Goal: Task Accomplishment & Management: Use online tool/utility

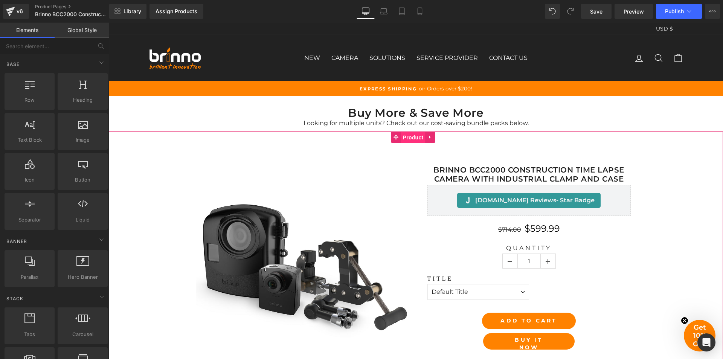
click at [409, 138] on span "Product" at bounding box center [413, 137] width 24 height 11
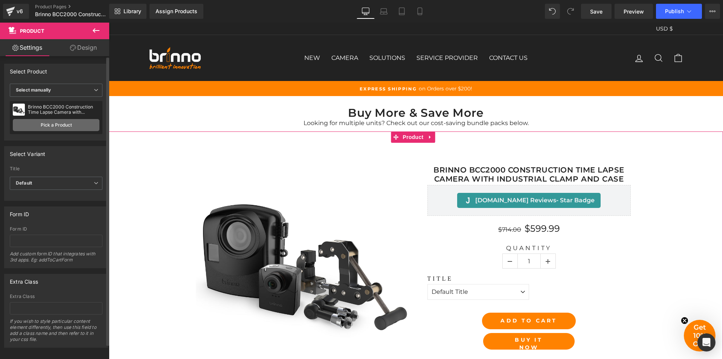
click at [65, 125] on link "Pick a Product" at bounding box center [56, 125] width 87 height 12
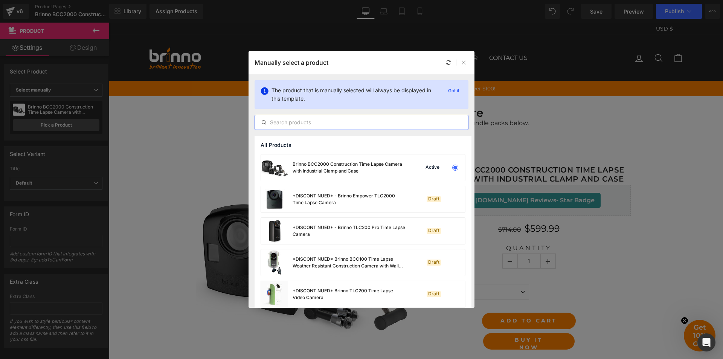
click at [341, 124] on input "text" at bounding box center [361, 122] width 213 height 9
click at [365, 121] on input "text" at bounding box center [361, 122] width 213 height 9
paste input "Brinno BCC2000 Construction Time Lapse Camera with Industrial Clamp and Case"
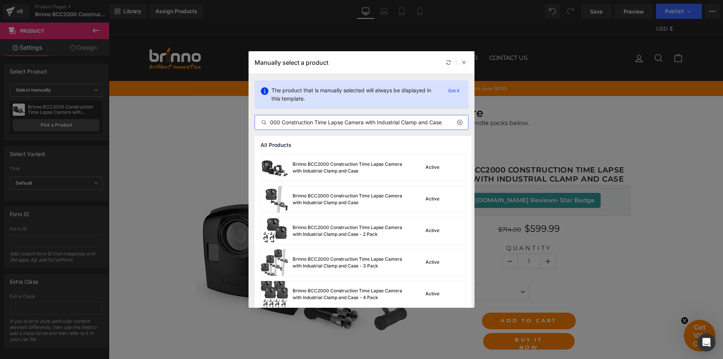
type input "Brinno BCC2000 Construction Time Lapse Camera with Industrial Clamp and Case"
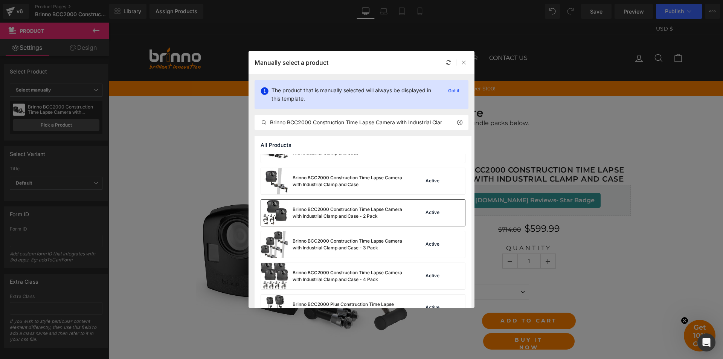
scroll to position [0, 0]
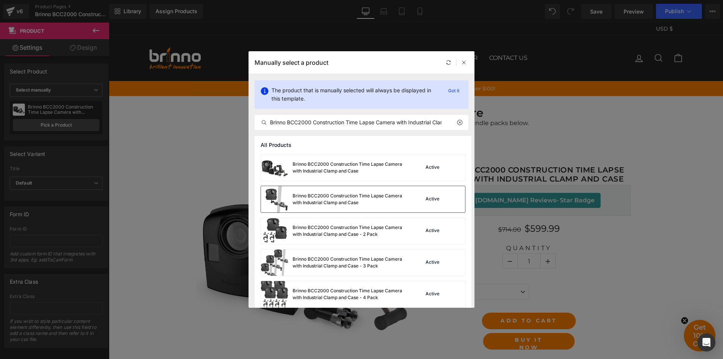
click at [388, 207] on div "Brinno BCC2000 Construction Time Lapse Camera with Industrial Clamp and Case" at bounding box center [333, 199] width 145 height 26
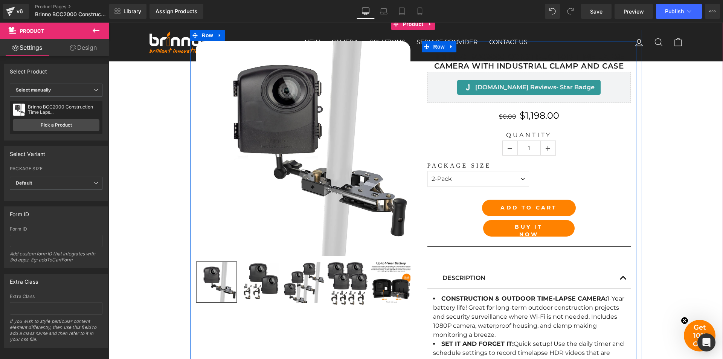
scroll to position [75, 0]
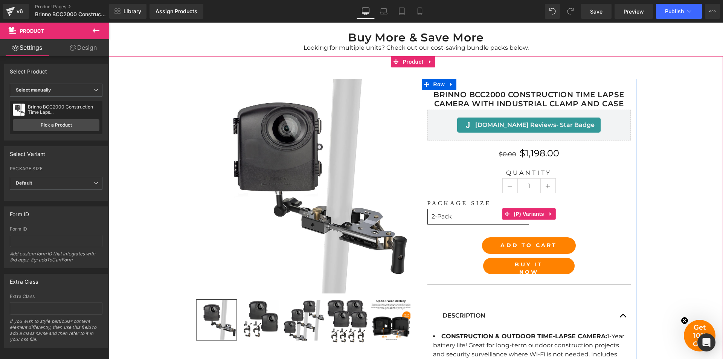
click at [492, 221] on select "1-Pack 2-Pack 3-Pack 4-Pack" at bounding box center [479, 217] width 102 height 16
click at [428, 209] on select "1-Pack 2-Pack 3-Pack 4-Pack" at bounding box center [479, 217] width 102 height 16
click at [474, 221] on select "1-Pack 2-Pack 3-Pack 4-Pack" at bounding box center [479, 217] width 102 height 16
click at [428, 209] on select "1-Pack 2-Pack 3-Pack 4-Pack" at bounding box center [479, 217] width 102 height 16
click at [484, 217] on select "1-Pack 2-Pack 3-Pack 4-Pack" at bounding box center [479, 217] width 102 height 16
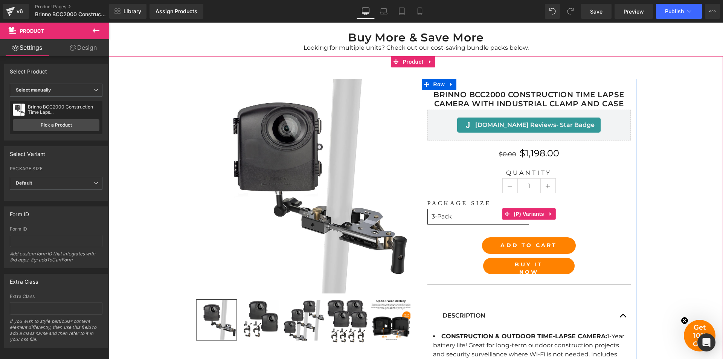
click at [428, 209] on select "1-Pack 2-Pack 3-Pack 4-Pack" at bounding box center [479, 217] width 102 height 16
click at [474, 217] on select "1-Pack 2-Pack 3-Pack 4-Pack" at bounding box center [479, 217] width 102 height 16
click at [428, 209] on select "1-Pack 2-Pack 3-Pack 4-Pack" at bounding box center [479, 217] width 102 height 16
click at [470, 218] on select "1-Pack 2-Pack 3-Pack 4-Pack" at bounding box center [479, 217] width 102 height 16
click at [428, 209] on select "1-Pack 2-Pack 3-Pack 4-Pack" at bounding box center [479, 217] width 102 height 16
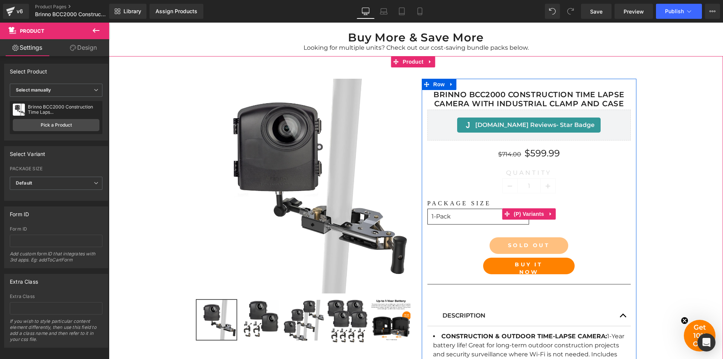
click at [471, 218] on select "1-Pack 2-Pack 3-Pack 4-Pack" at bounding box center [479, 217] width 102 height 16
click at [428, 209] on select "1-Pack 2-Pack 3-Pack 4-Pack" at bounding box center [479, 217] width 102 height 16
click at [474, 215] on select "1-Pack 2-Pack 3-Pack 4-Pack" at bounding box center [479, 217] width 102 height 16
click at [428, 209] on select "1-Pack 2-Pack 3-Pack 4-Pack" at bounding box center [479, 217] width 102 height 16
click at [469, 221] on select "1-Pack 2-Pack 3-Pack 4-Pack" at bounding box center [479, 217] width 102 height 16
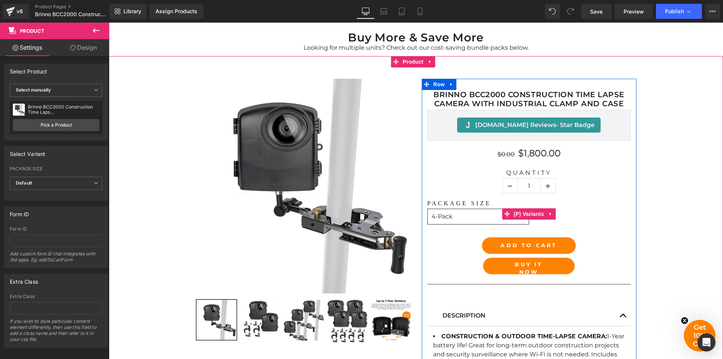
click at [428, 209] on select "1-Pack 2-Pack 3-Pack 4-Pack" at bounding box center [479, 217] width 102 height 16
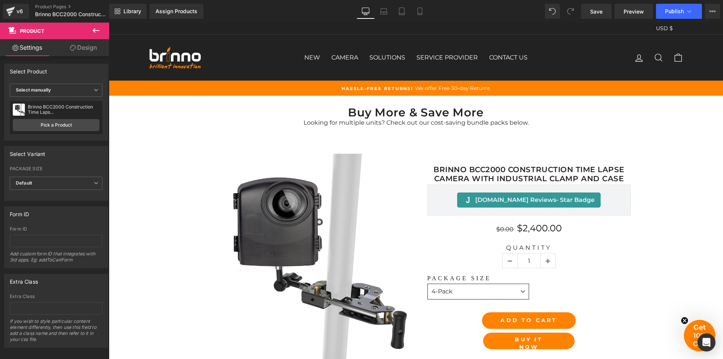
scroll to position [0, 0]
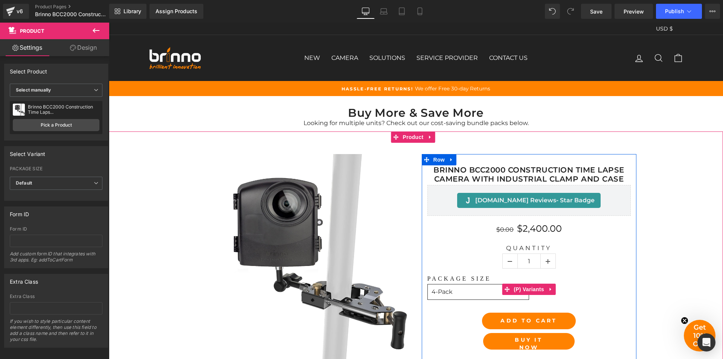
click at [491, 291] on select "1-Pack 2-Pack 3-Pack 4-Pack" at bounding box center [479, 292] width 102 height 16
click at [428, 284] on select "1-Pack 2-Pack 3-Pack 4-Pack" at bounding box center [479, 292] width 102 height 16
click at [484, 286] on select "1-Pack 2-Pack 3-Pack 4-Pack" at bounding box center [479, 292] width 102 height 16
select select "1-Pack"
click at [428, 284] on select "1-Pack 2-Pack 3-Pack 4-Pack" at bounding box center [479, 292] width 102 height 16
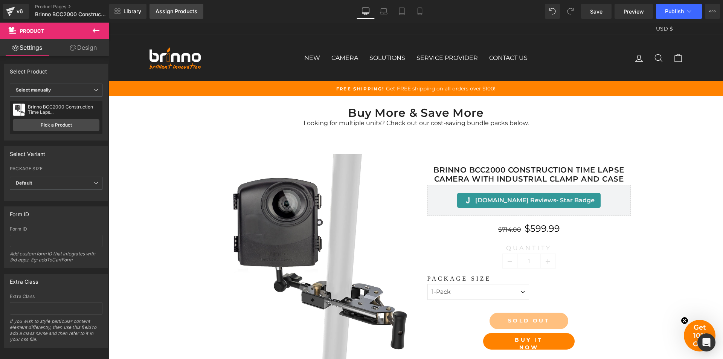
click at [182, 13] on div "Assign Products" at bounding box center [177, 11] width 42 height 6
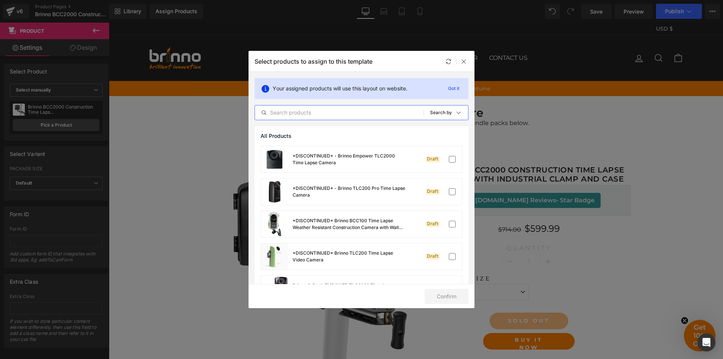
click at [366, 112] on input "text" at bounding box center [339, 112] width 169 height 9
paste input "Brinno BCC2000 Construction Time Lapse Camera with Industrial Clamp and Case"
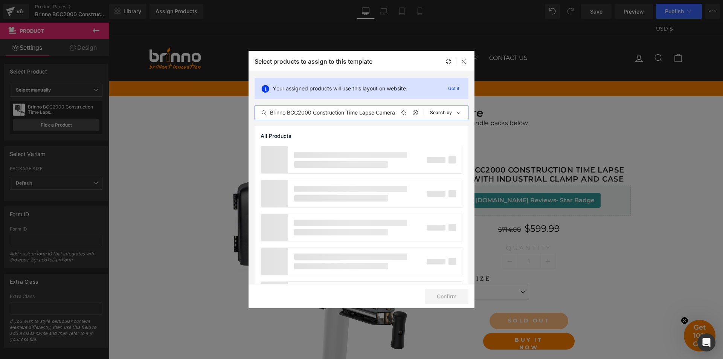
scroll to position [0, 81]
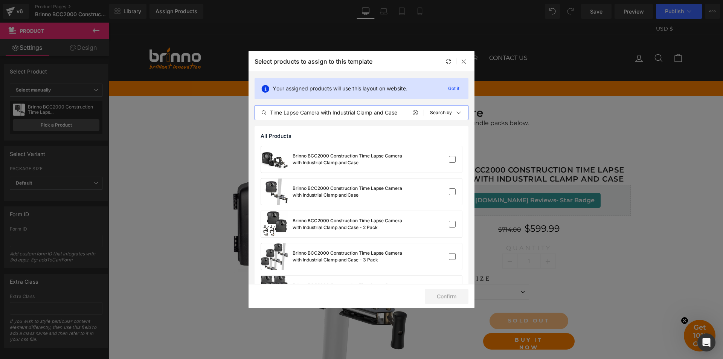
type input "Brinno BCC2000 Construction Time Lapse Camera with Industrial Clamp and Case"
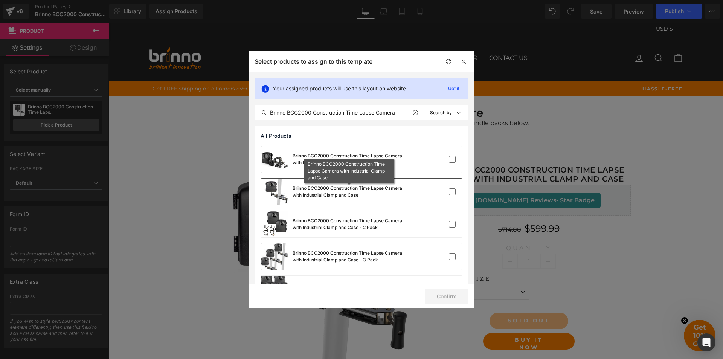
click at [361, 196] on div "Brinno BCC2000 Construction Time Lapse Camera with Industrial Clamp and Case" at bounding box center [349, 192] width 113 height 14
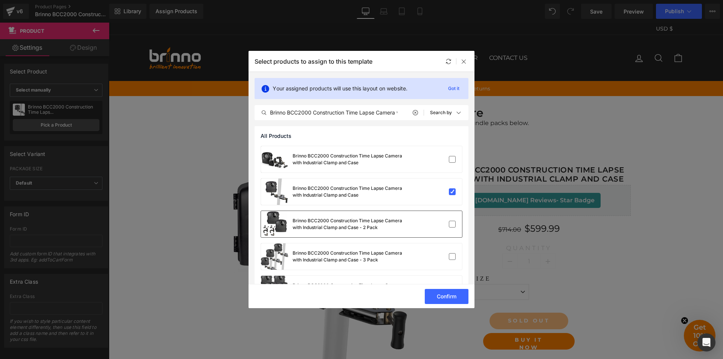
scroll to position [61, 0]
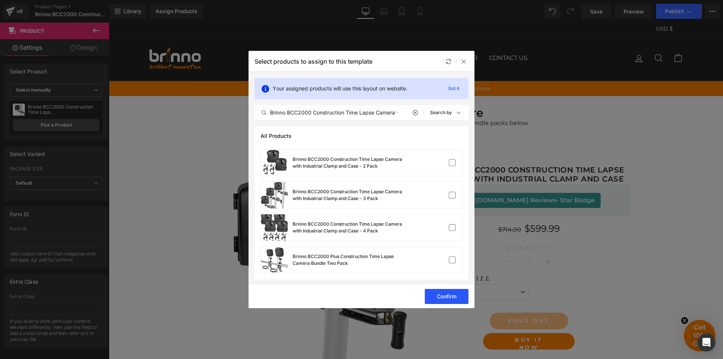
click at [446, 299] on button "Confirm" at bounding box center [447, 296] width 44 height 15
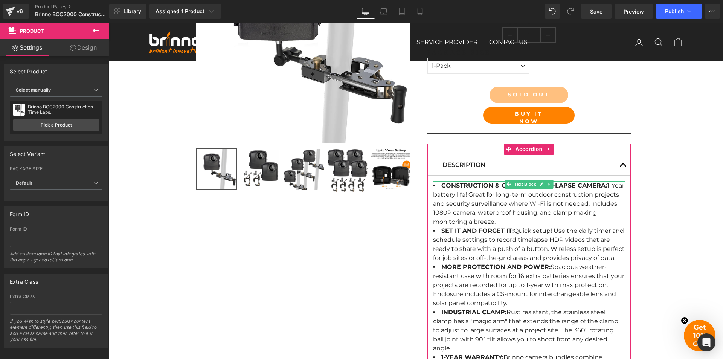
scroll to position [113, 0]
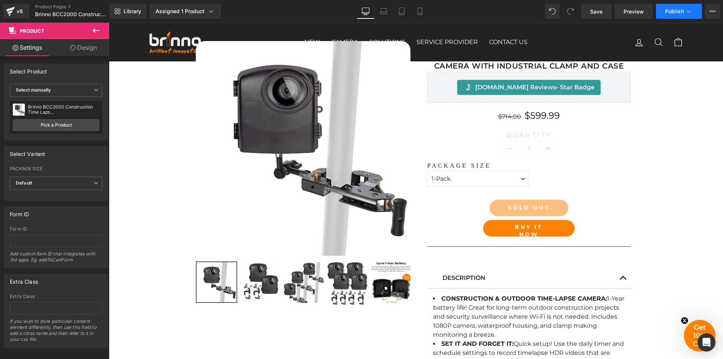
click at [674, 12] on span "Publish" at bounding box center [674, 11] width 19 height 6
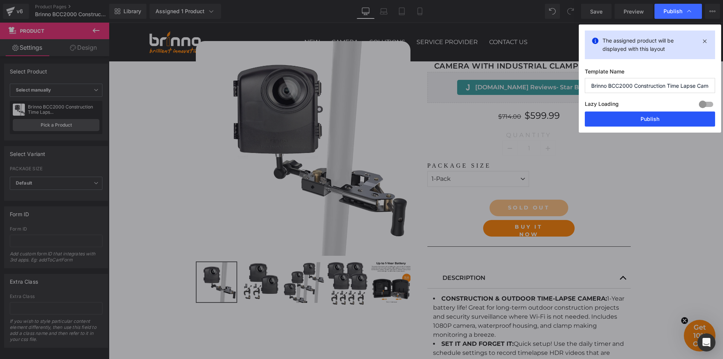
drag, startPoint x: 647, startPoint y: 121, endPoint x: 539, endPoint y: 98, distance: 110.9
click at [647, 121] on button "Publish" at bounding box center [650, 118] width 130 height 15
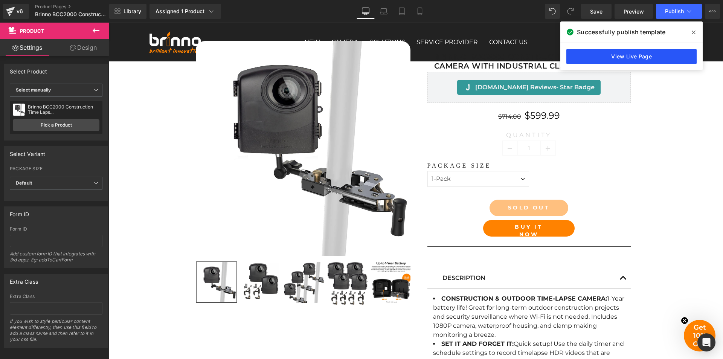
click at [634, 57] on link "View Live Page" at bounding box center [631, 56] width 130 height 15
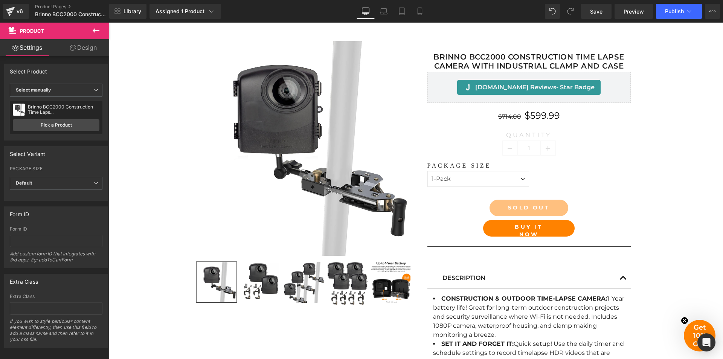
scroll to position [0, 0]
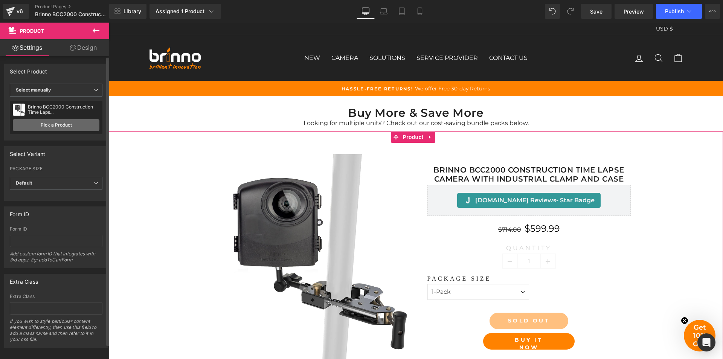
click at [49, 122] on link "Pick a Product" at bounding box center [56, 125] width 87 height 12
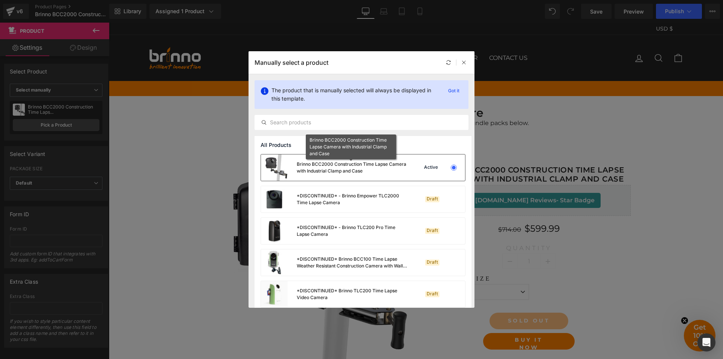
click at [357, 164] on div "Brinno BCC2000 Construction Time Lapse Camera with Industrial Clamp and Case" at bounding box center [352, 168] width 111 height 14
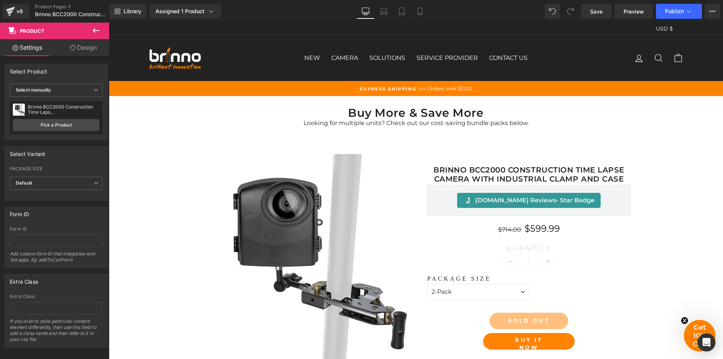
select select "2-Pack"
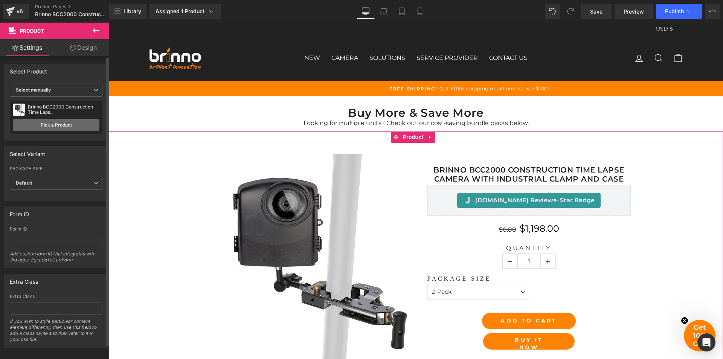
click at [52, 121] on link "Pick a Product" at bounding box center [56, 125] width 87 height 12
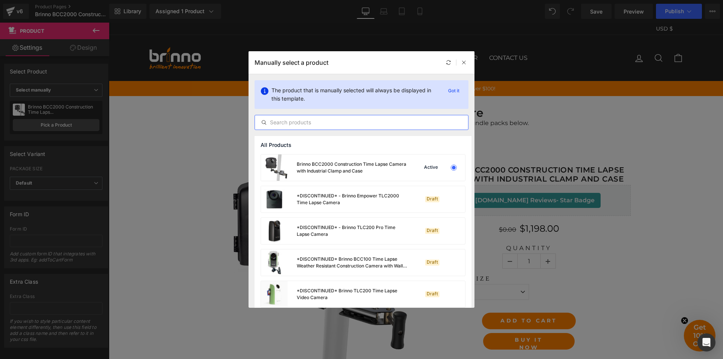
click at [344, 122] on input "text" at bounding box center [361, 122] width 213 height 9
paste input "Brinno BCC2000 Construction Time Lapse Camera with Industrial Clamp and Case"
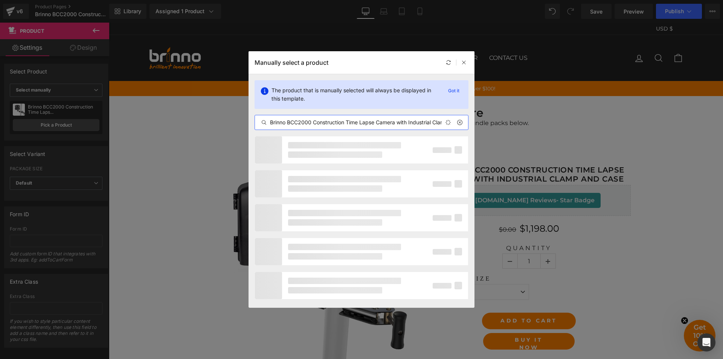
scroll to position [0, 34]
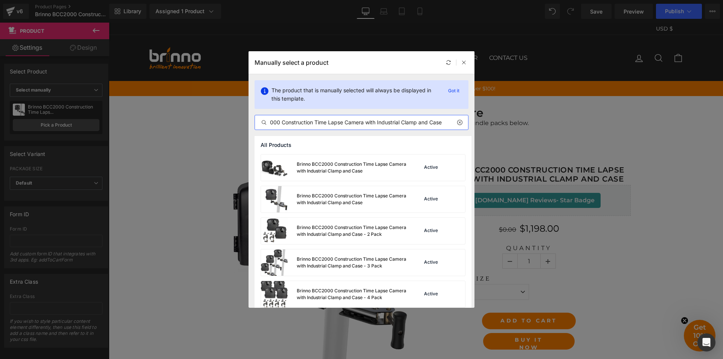
type input "Brinno BCC2000 Construction Time Lapse Camera with Industrial Clamp and Case"
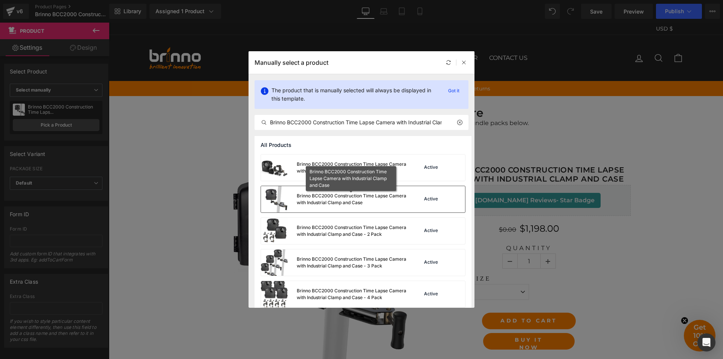
click at [326, 197] on div "Brinno BCC2000 Construction Time Lapse Camera with Industrial Clamp and Case" at bounding box center [352, 199] width 111 height 14
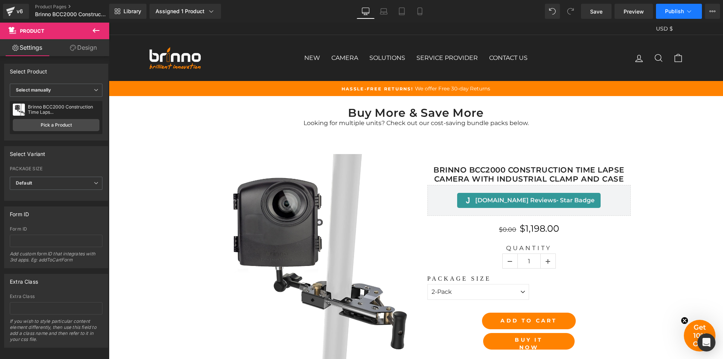
click at [674, 11] on span "Publish" at bounding box center [674, 11] width 19 height 6
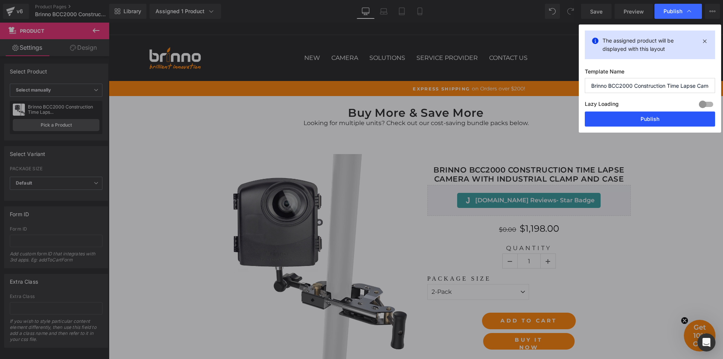
click at [646, 118] on button "Publish" at bounding box center [650, 118] width 130 height 15
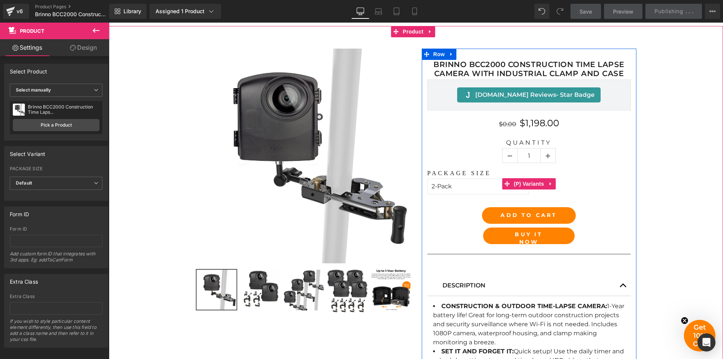
scroll to position [113, 0]
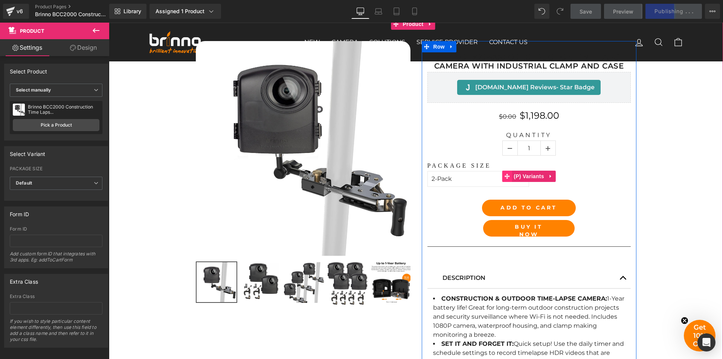
click at [503, 180] on span at bounding box center [507, 176] width 10 height 11
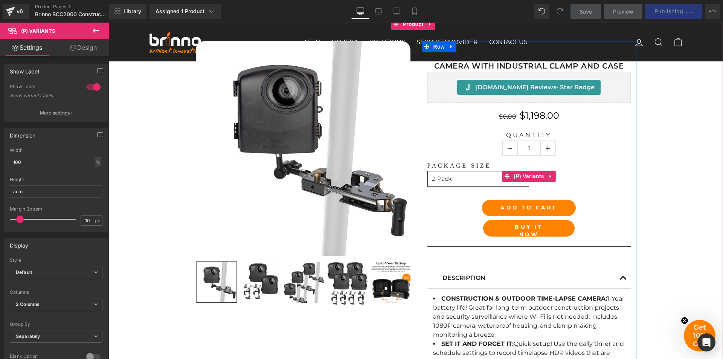
click at [476, 180] on select "1-Pack 2-Pack 3-Pack 4-Pack" at bounding box center [479, 179] width 102 height 16
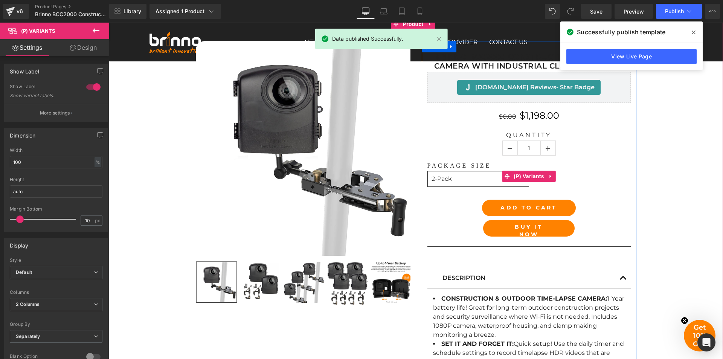
select select "1-Pack"
click at [428, 171] on select "1-Pack 2-Pack 3-Pack 4-Pack" at bounding box center [479, 179] width 102 height 16
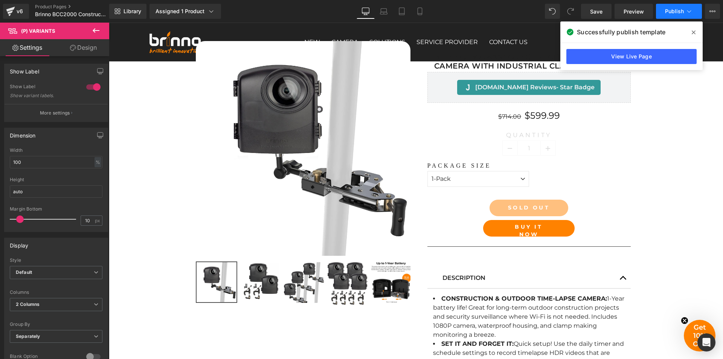
click at [674, 12] on span "Publish" at bounding box center [674, 11] width 19 height 6
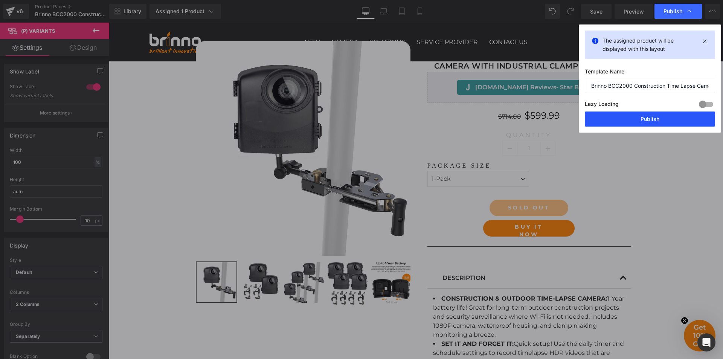
click at [639, 119] on button "Publish" at bounding box center [650, 118] width 130 height 15
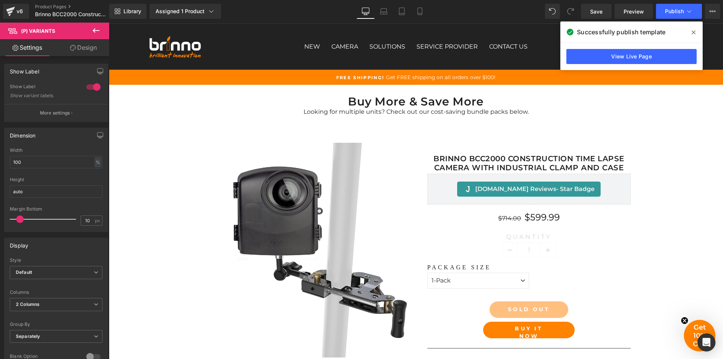
scroll to position [0, 0]
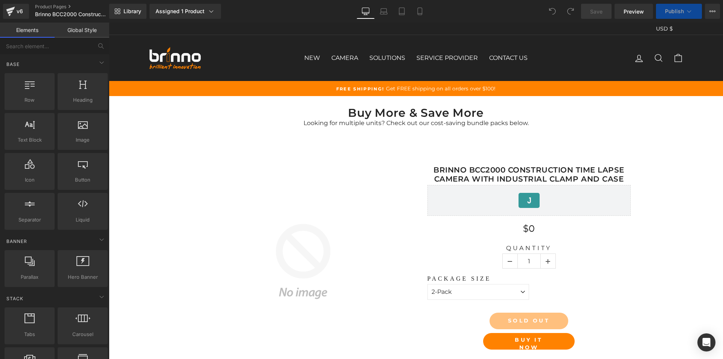
select select "2-Pack"
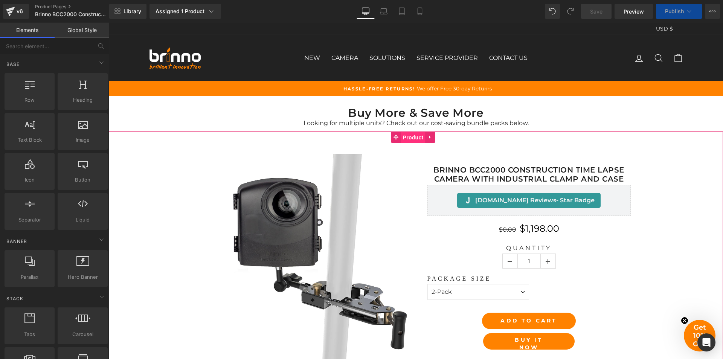
click at [409, 137] on span "Product" at bounding box center [413, 137] width 24 height 11
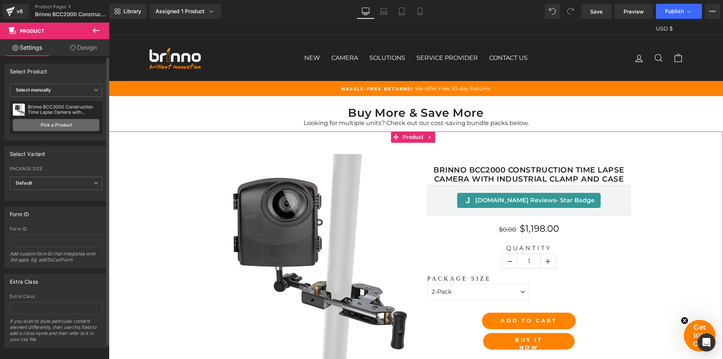
click at [59, 123] on link "Pick a Product" at bounding box center [56, 125] width 87 height 12
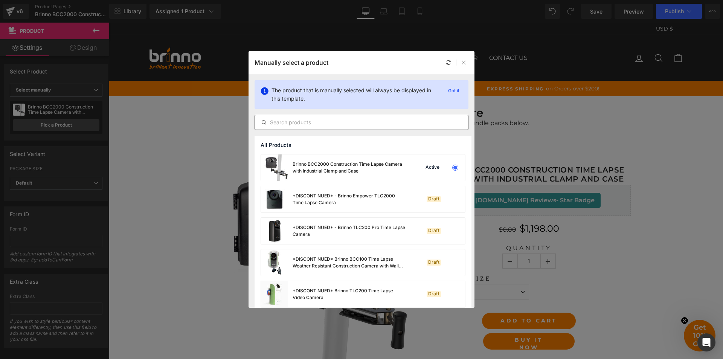
click at [338, 126] on input "text" at bounding box center [361, 122] width 213 height 9
paste input "Brinno BCC2000 Construction Time Lapse Camera with Industrial Clamp and Case"
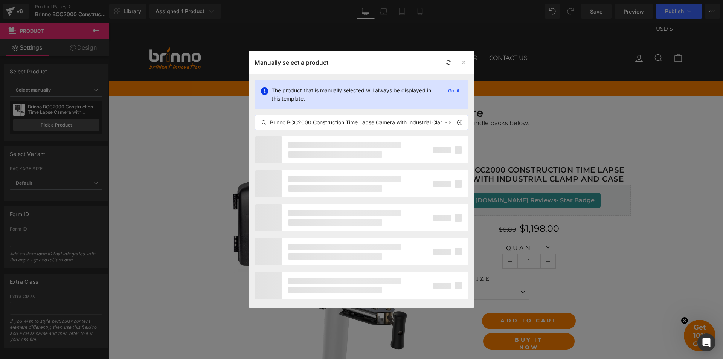
scroll to position [0, 34]
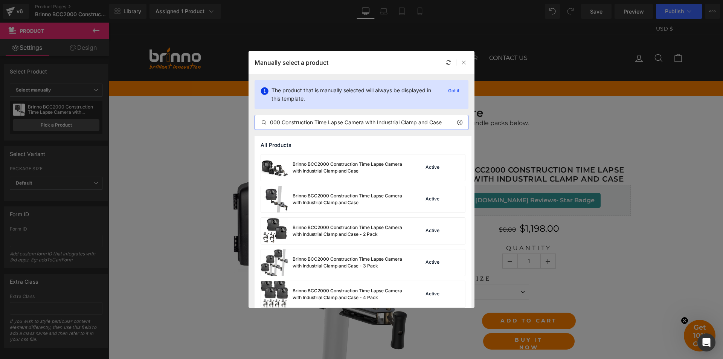
type input "Brinno BCC2000 Construction Time Lapse Camera with Industrial Clamp and Case"
click at [368, 199] on div "Brinno BCC2000 Construction Time Lapse Camera with Industrial Clamp and Case" at bounding box center [349, 199] width 113 height 14
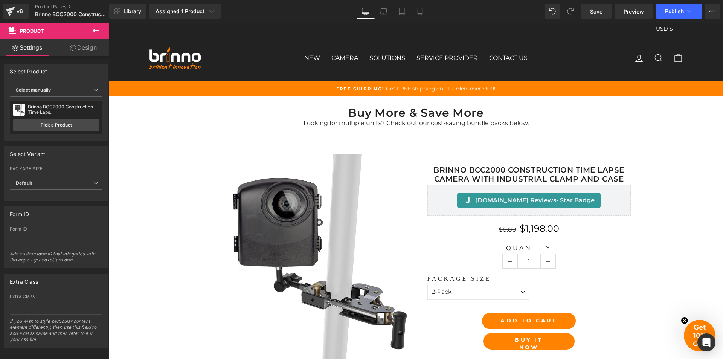
select select "2-Pack"
click at [679, 9] on span "Publish" at bounding box center [674, 11] width 19 height 6
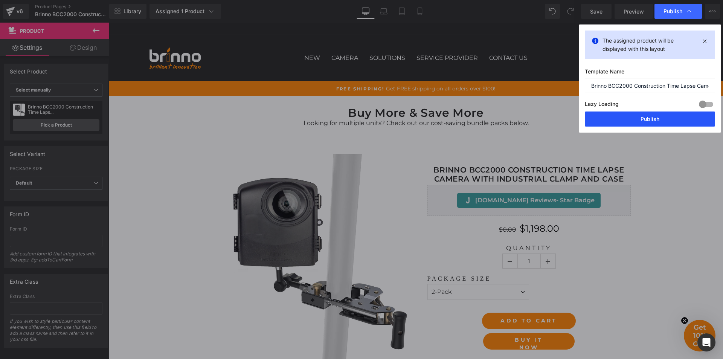
click at [648, 120] on button "Publish" at bounding box center [650, 118] width 130 height 15
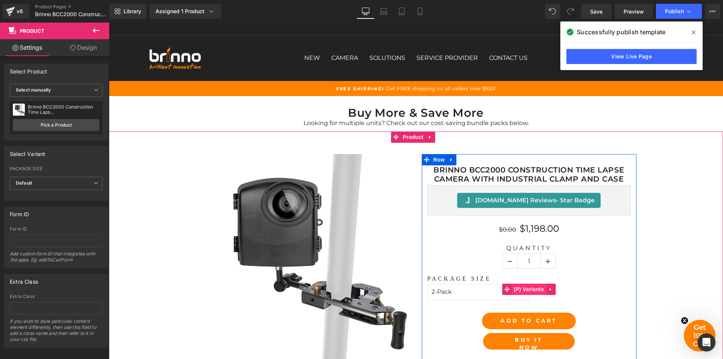
click at [526, 287] on span "(P) Variants" at bounding box center [529, 289] width 34 height 11
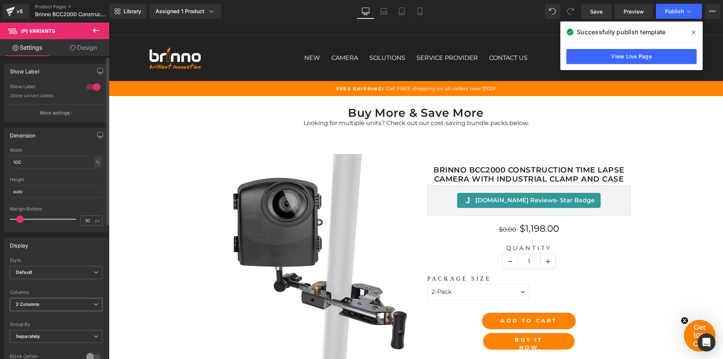
click at [74, 307] on span "2 Columns" at bounding box center [56, 304] width 93 height 13
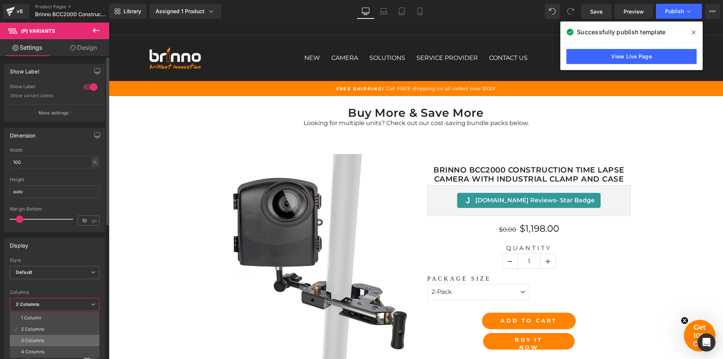
click at [71, 339] on li "3 Columns" at bounding box center [55, 340] width 90 height 11
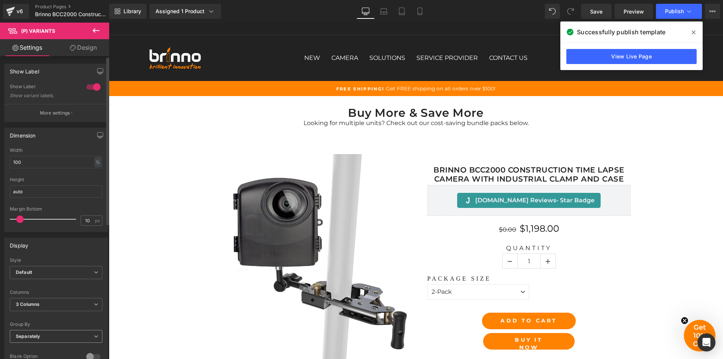
select select "2-Pack"
click at [678, 11] on span "Publish" at bounding box center [674, 11] width 19 height 6
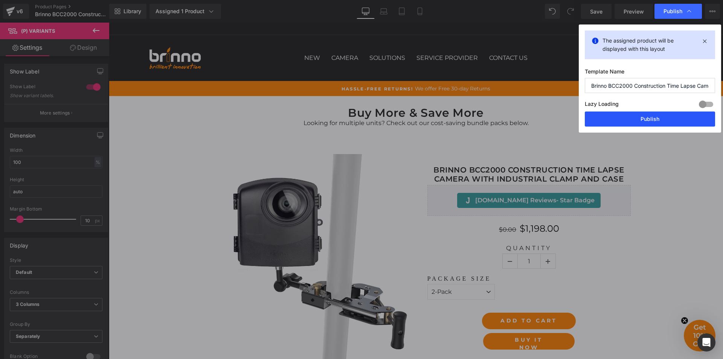
click at [641, 120] on button "Publish" at bounding box center [650, 118] width 130 height 15
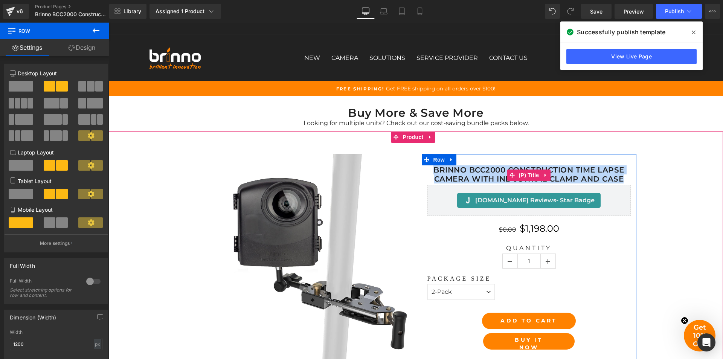
drag, startPoint x: 415, startPoint y: 157, endPoint x: 619, endPoint y: 177, distance: 205.1
copy link "Brinno BCC2000 Construction Time Lapse Camera with Industrial Clamp and Case"
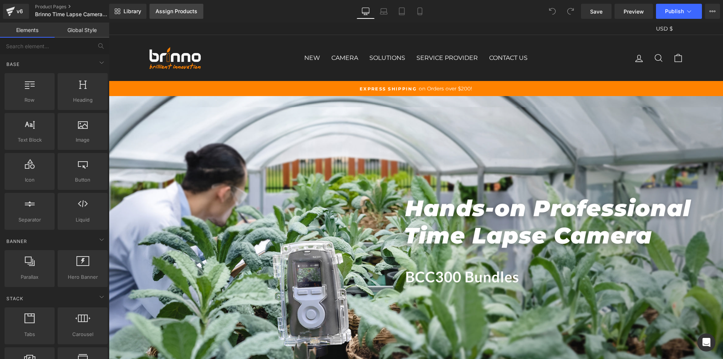
click at [192, 12] on div "Assign Products" at bounding box center [177, 11] width 42 height 6
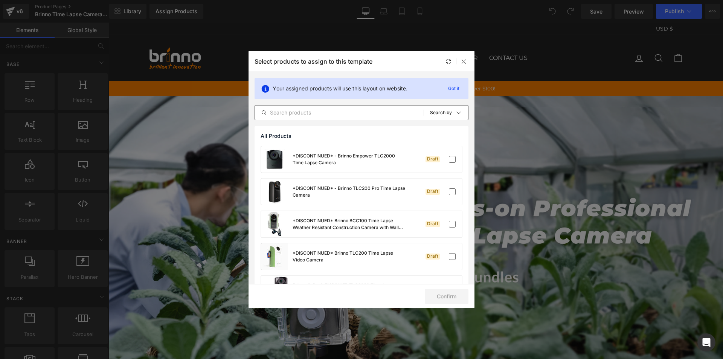
click at [356, 116] on input "text" at bounding box center [339, 112] width 169 height 9
paste input "Brinno Time Lapse Camera BCC300-C Bundle"
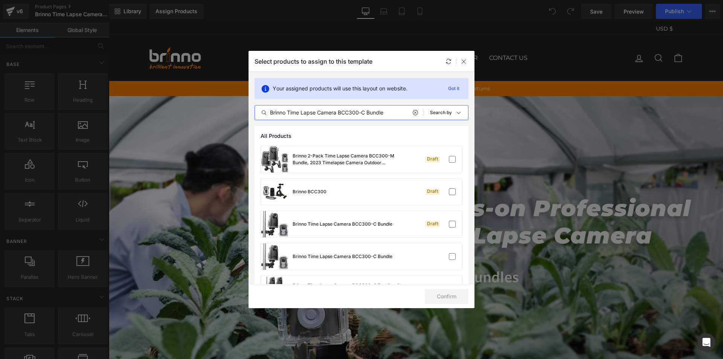
type input "Brinno Time Lapse Camera BCC300-C Bundle"
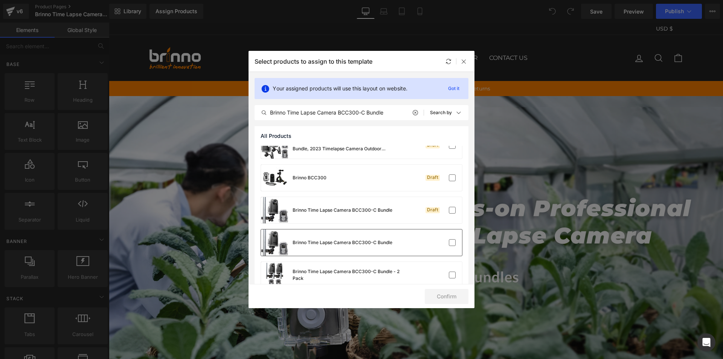
scroll to position [38, 0]
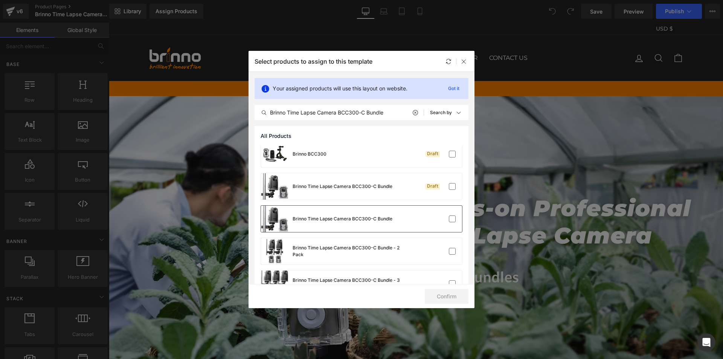
click at [409, 225] on div "Brinno Time Lapse Camera BCC300-C Bundle" at bounding box center [361, 219] width 201 height 26
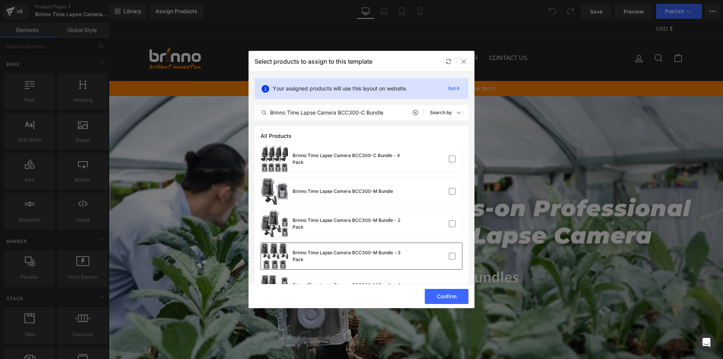
scroll to position [110, 0]
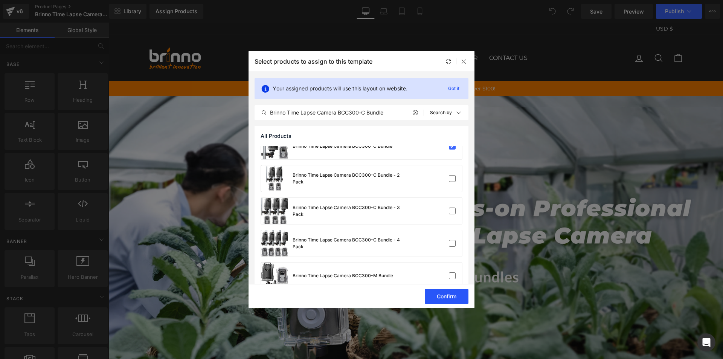
click at [441, 296] on button "Confirm" at bounding box center [447, 296] width 44 height 15
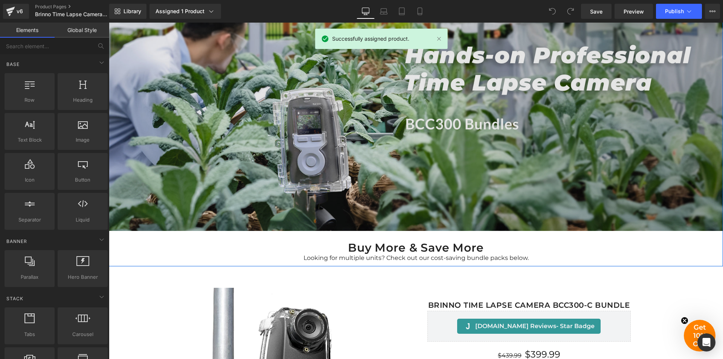
scroll to position [301, 0]
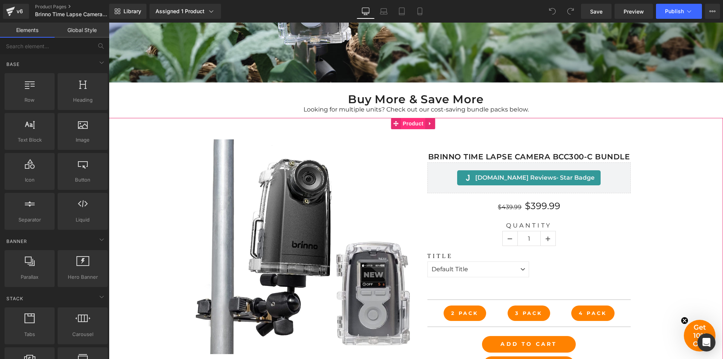
click at [409, 124] on span "Product" at bounding box center [413, 123] width 24 height 11
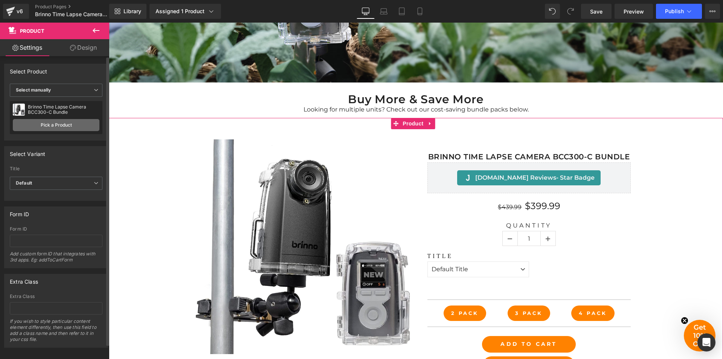
click at [60, 123] on link "Pick a Product" at bounding box center [56, 125] width 87 height 12
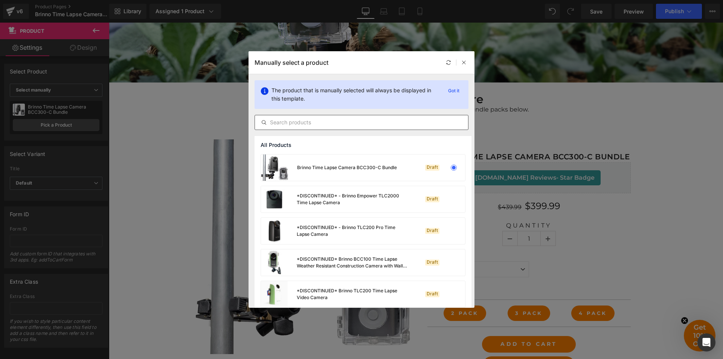
click at [327, 124] on input "text" at bounding box center [361, 122] width 213 height 9
paste input "Brinno Time Lapse Camera BCC300-C Bundle"
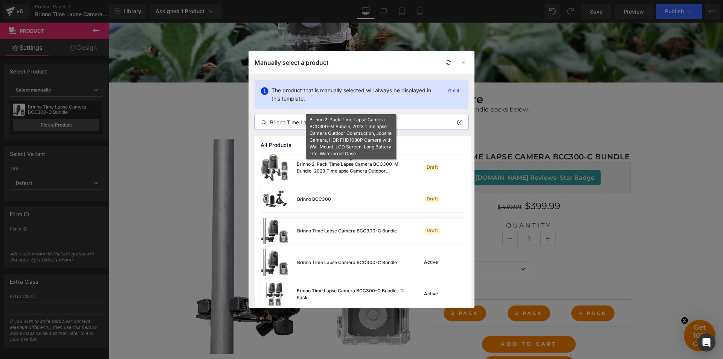
type input "Brinno Time Lapse Camera BCC300-C Bundle"
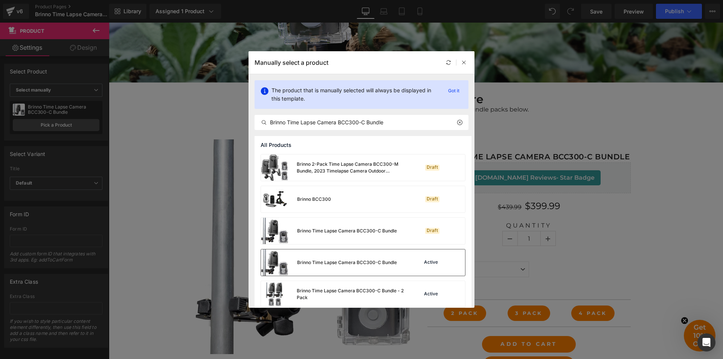
click at [376, 267] on div "Brinno Time Lapse Camera BCC300-C Bundle" at bounding box center [329, 262] width 136 height 26
select select "2-Pack"
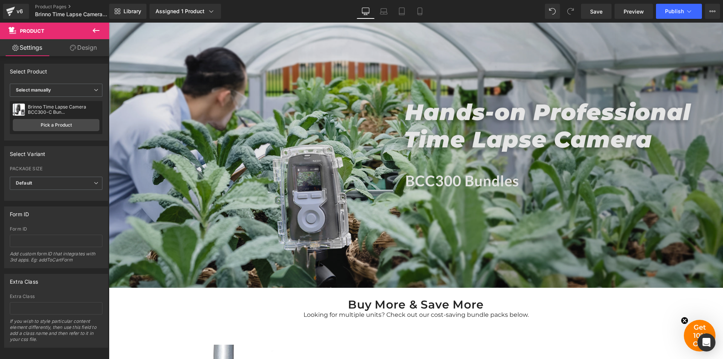
scroll to position [38, 0]
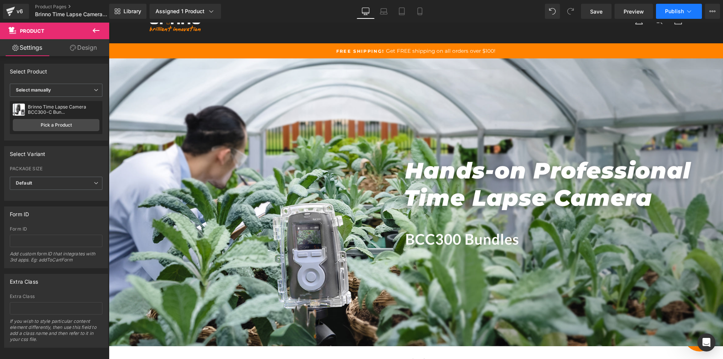
click at [670, 12] on span "Publish" at bounding box center [674, 11] width 19 height 6
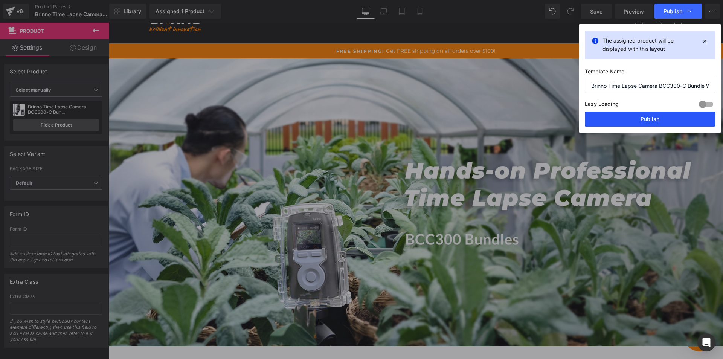
click at [653, 119] on button "Publish" at bounding box center [650, 118] width 130 height 15
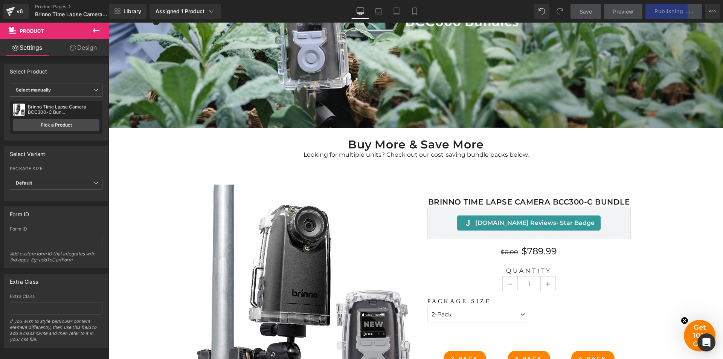
scroll to position [301, 0]
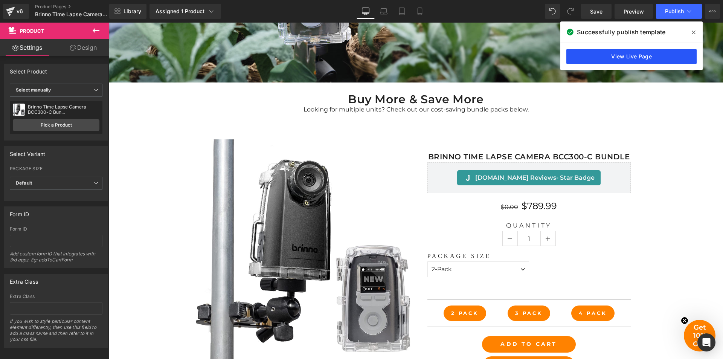
click at [644, 59] on link "View Live Page" at bounding box center [631, 56] width 130 height 15
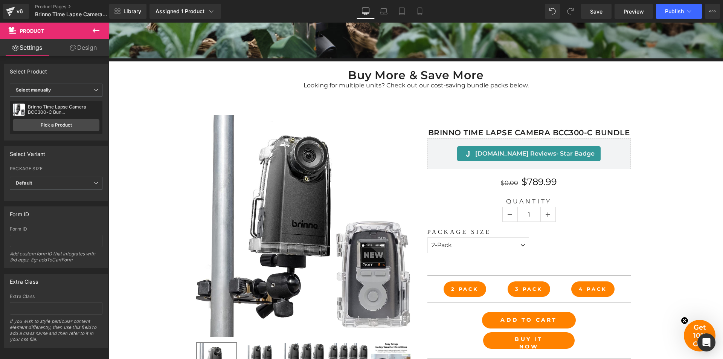
scroll to position [339, 0]
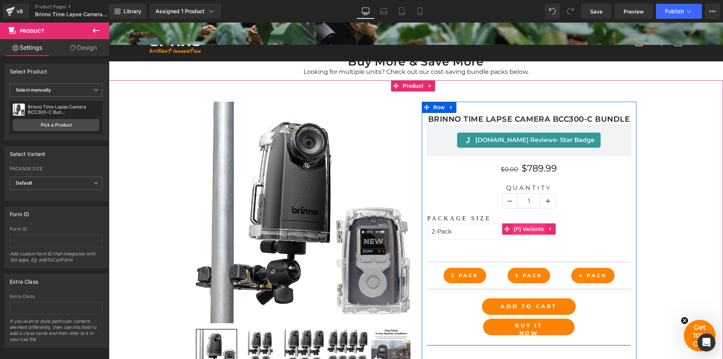
click at [522, 229] on span "(P) Variants" at bounding box center [529, 228] width 34 height 11
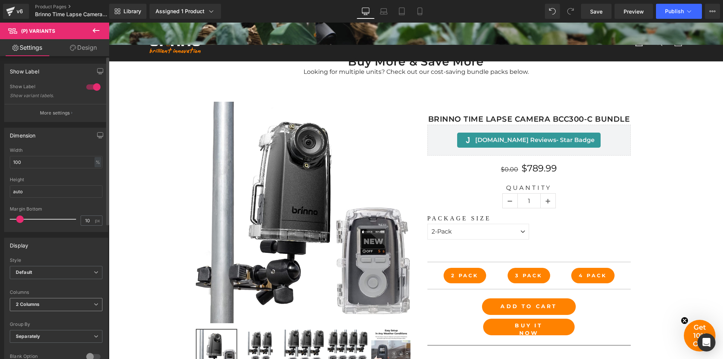
click at [72, 300] on span "2 Columns" at bounding box center [56, 304] width 93 height 13
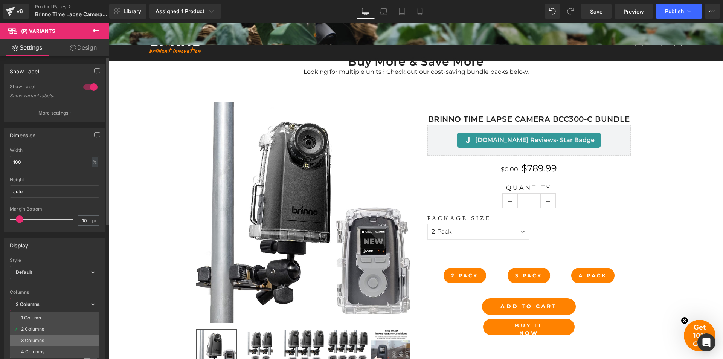
click at [68, 339] on li "3 Columns" at bounding box center [55, 340] width 90 height 11
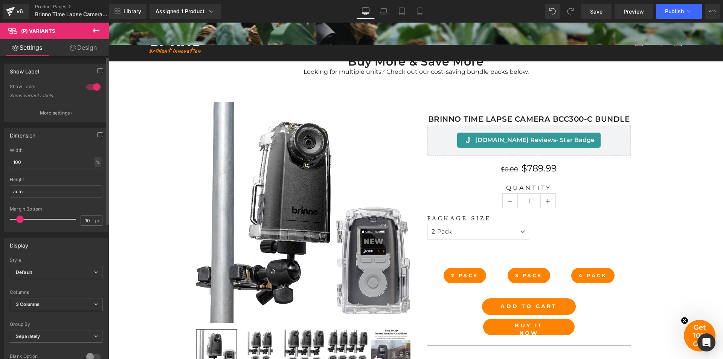
select select "2-Pack"
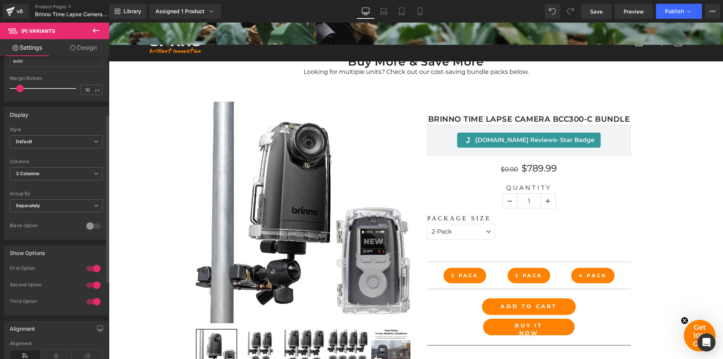
scroll to position [151, 0]
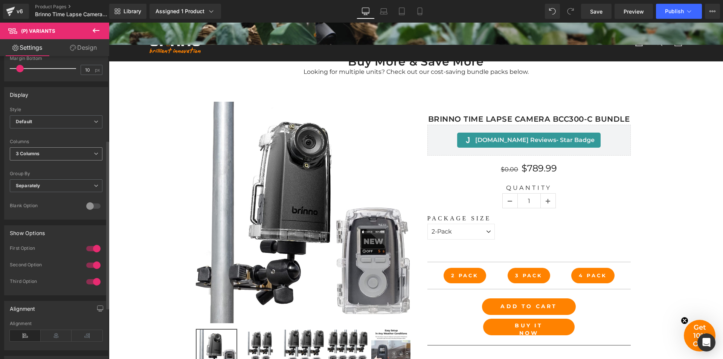
click at [86, 156] on span "3 Columns" at bounding box center [56, 153] width 93 height 13
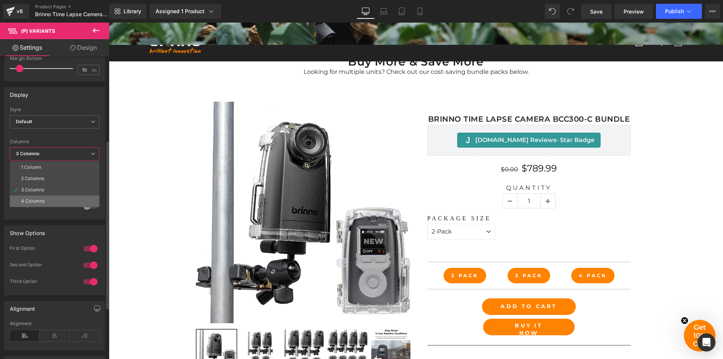
click at [73, 198] on li "4 Columns" at bounding box center [55, 200] width 90 height 11
select select "2-Pack"
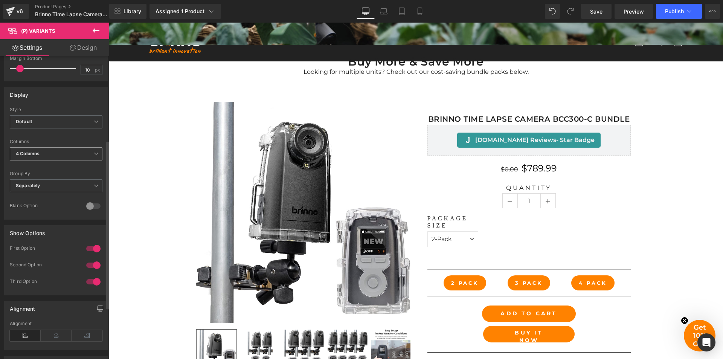
click at [82, 157] on span "4 Columns" at bounding box center [56, 153] width 93 height 13
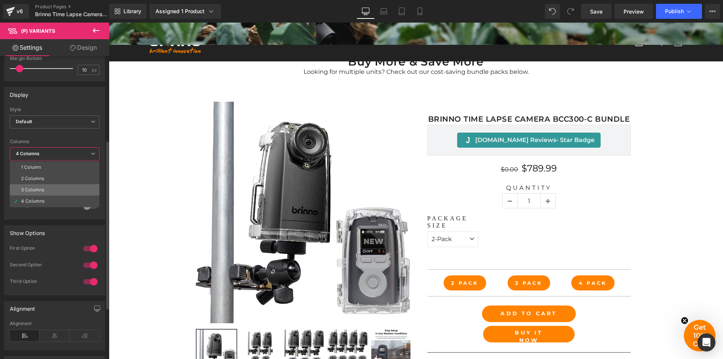
click at [78, 188] on li "3 Columns" at bounding box center [55, 189] width 90 height 11
select select "2-Pack"
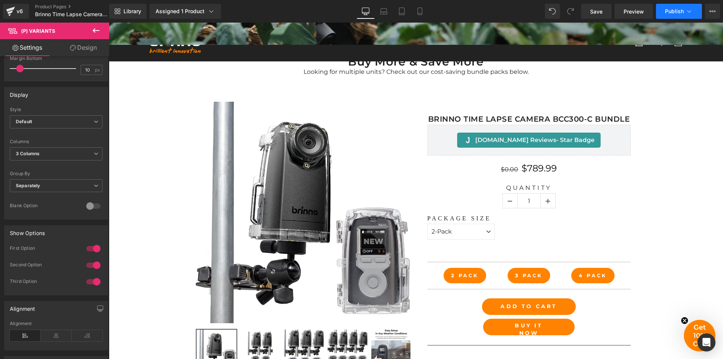
click at [672, 13] on span "Publish" at bounding box center [674, 11] width 19 height 6
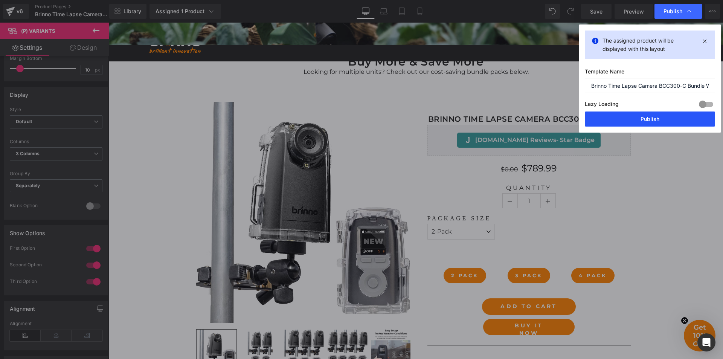
click at [640, 118] on button "Publish" at bounding box center [650, 118] width 130 height 15
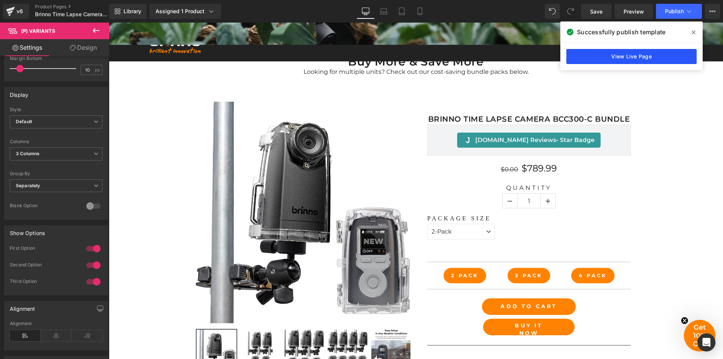
click at [637, 57] on link "View Live Page" at bounding box center [631, 56] width 130 height 15
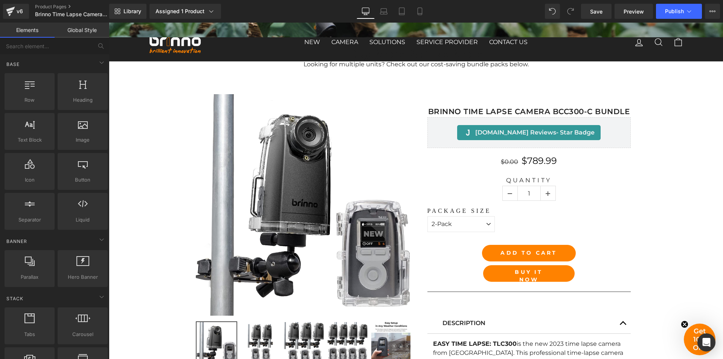
scroll to position [331, 0]
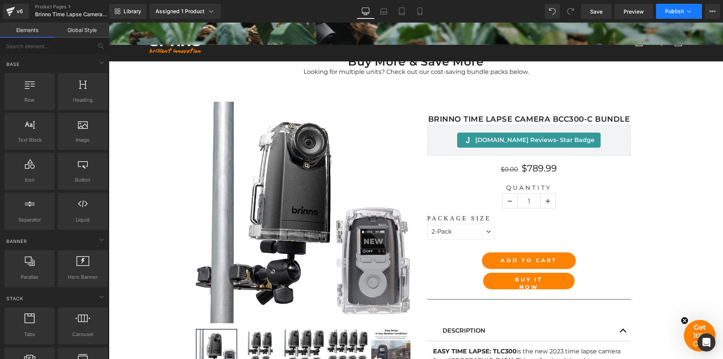
click at [683, 15] on button "Publish" at bounding box center [679, 11] width 46 height 15
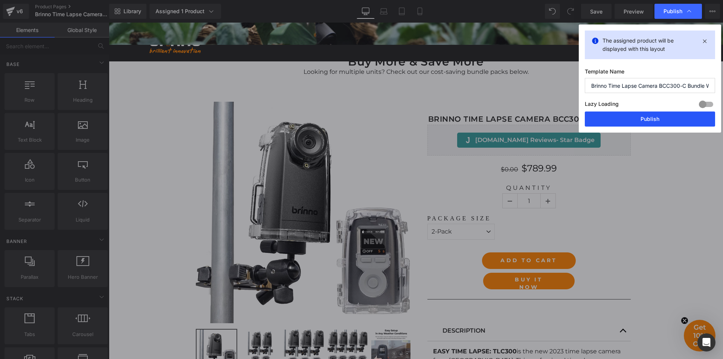
drag, startPoint x: 531, startPoint y: 97, endPoint x: 647, endPoint y: 120, distance: 117.8
click at [647, 120] on button "Publish" at bounding box center [650, 118] width 130 height 15
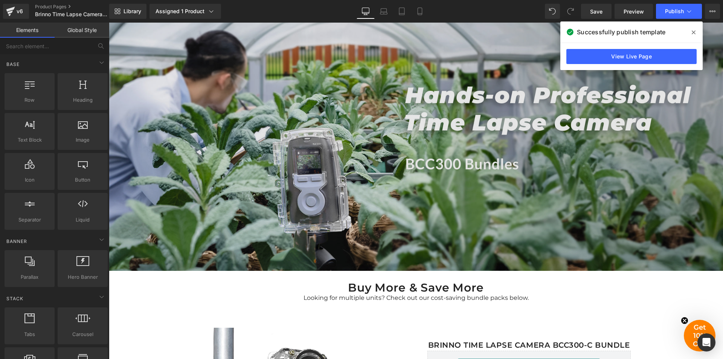
scroll to position [218, 0]
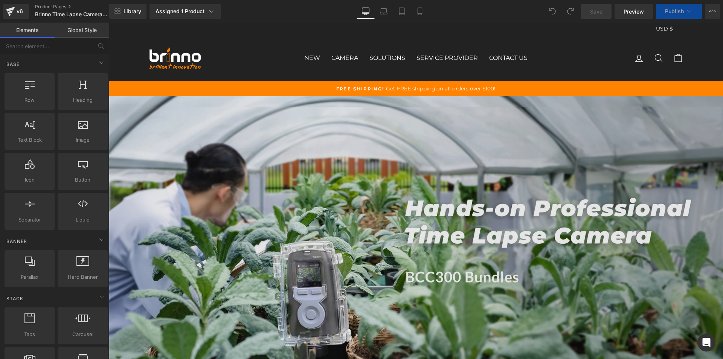
select select "2-Pack"
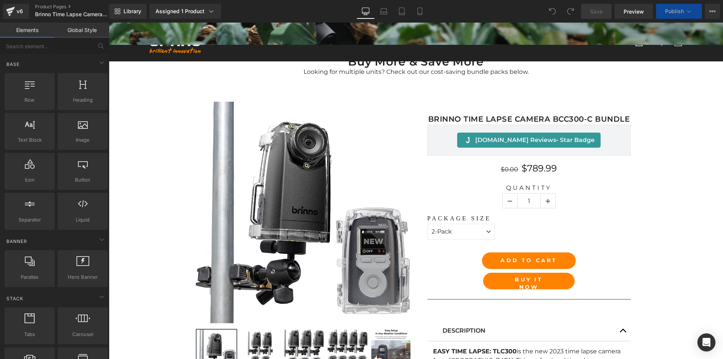
scroll to position [264, 0]
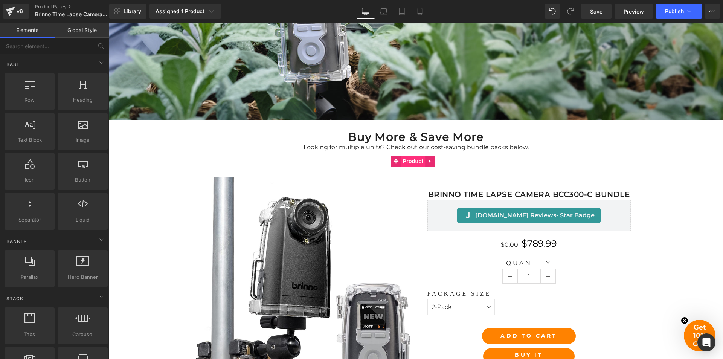
click at [415, 161] on span "Product" at bounding box center [413, 161] width 24 height 11
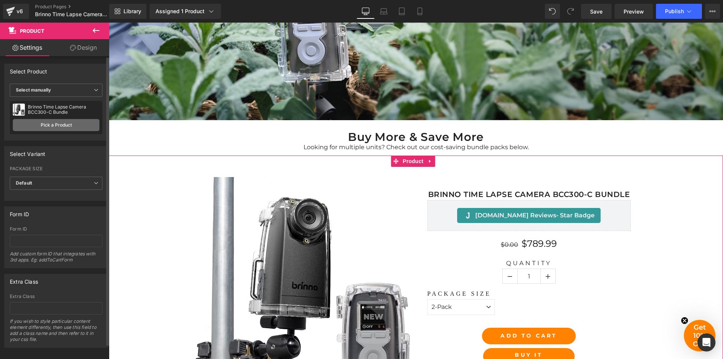
click at [59, 124] on link "Pick a Product" at bounding box center [56, 125] width 87 height 12
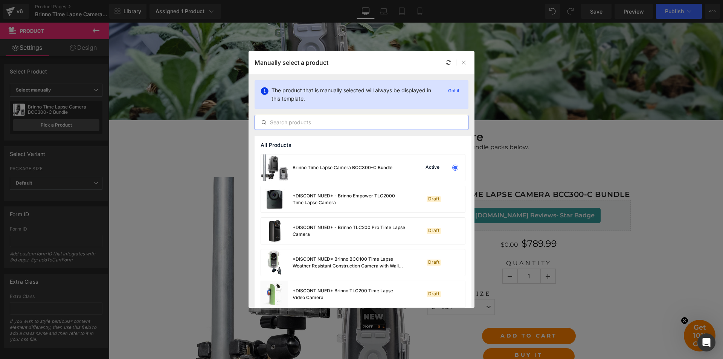
click at [352, 122] on input "text" at bounding box center [361, 122] width 213 height 9
paste input "Brinno Time Lapse Camera BCC300-C Bundle"
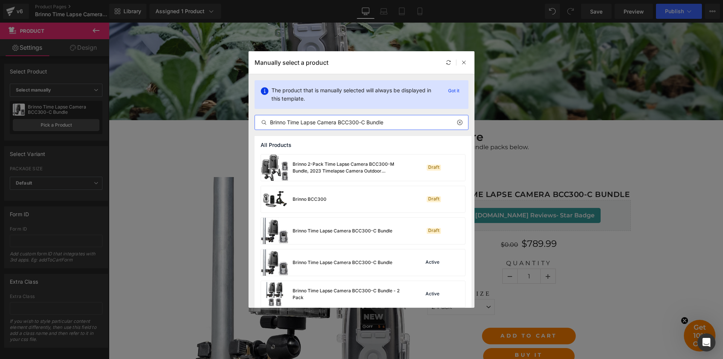
type input "Brinno Time Lapse Camera BCC300-C Bundle"
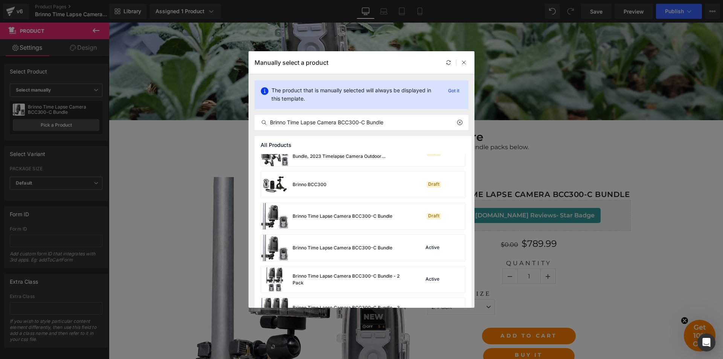
scroll to position [8, 0]
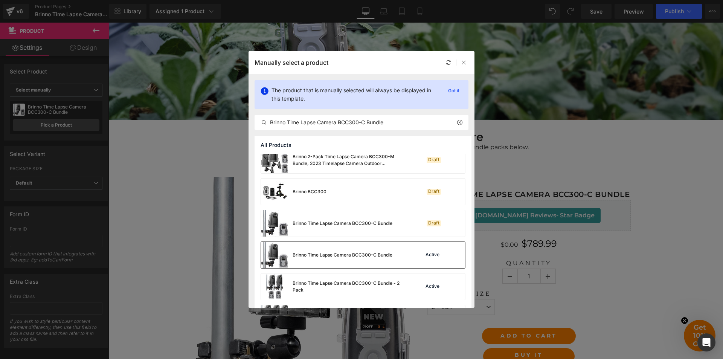
click at [342, 263] on div "Brinno Time Lapse Camera BCC300-C Bundle" at bounding box center [326, 255] width 131 height 26
select select "2-Pack"
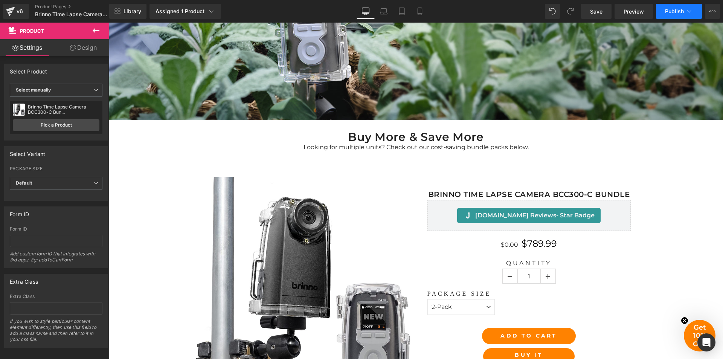
click at [675, 12] on span "Publish" at bounding box center [674, 11] width 19 height 6
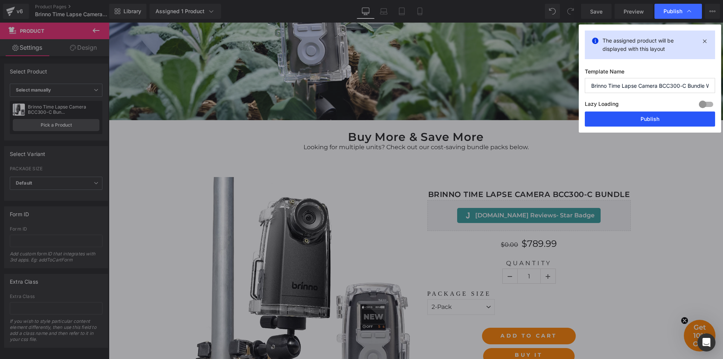
click at [648, 119] on button "Publish" at bounding box center [650, 118] width 130 height 15
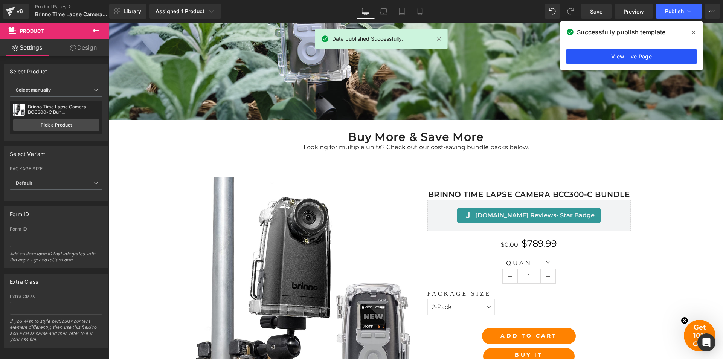
click at [628, 55] on link "View Live Page" at bounding box center [631, 56] width 130 height 15
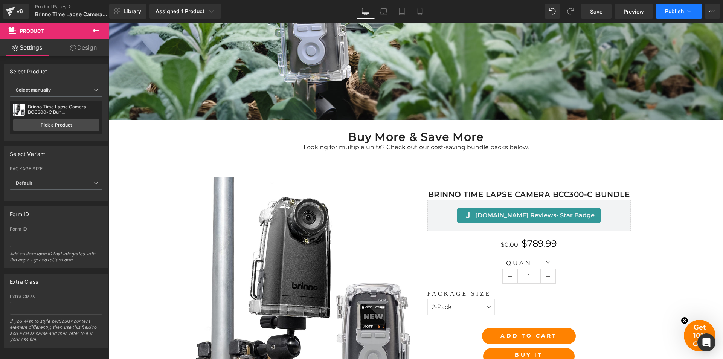
click at [692, 12] on icon at bounding box center [690, 12] width 8 height 8
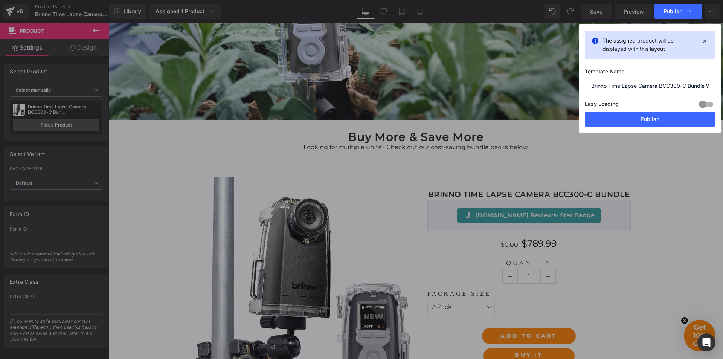
click at [692, 12] on icon at bounding box center [690, 12] width 8 height 8
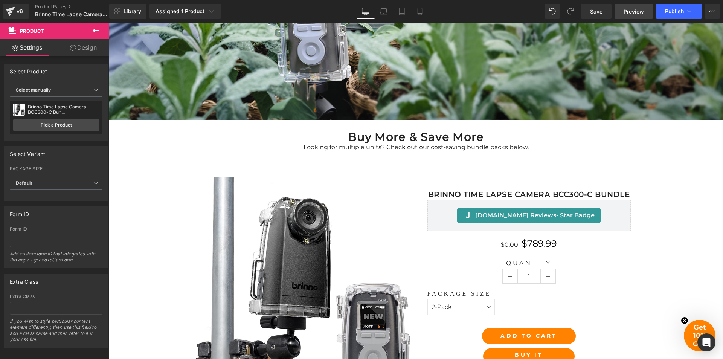
click at [637, 11] on span "Preview" at bounding box center [634, 12] width 20 height 8
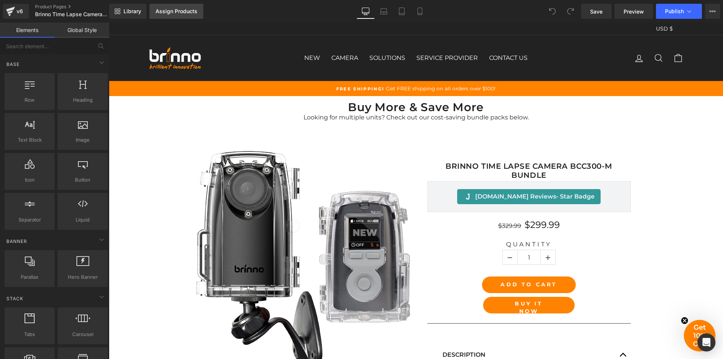
click at [179, 10] on div "Assign Products" at bounding box center [177, 11] width 42 height 6
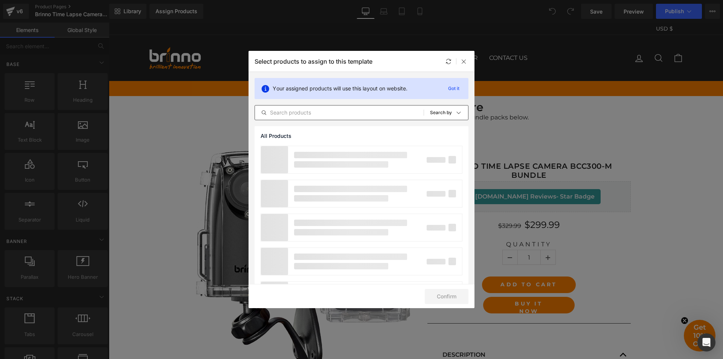
click at [342, 113] on input "text" at bounding box center [339, 112] width 169 height 9
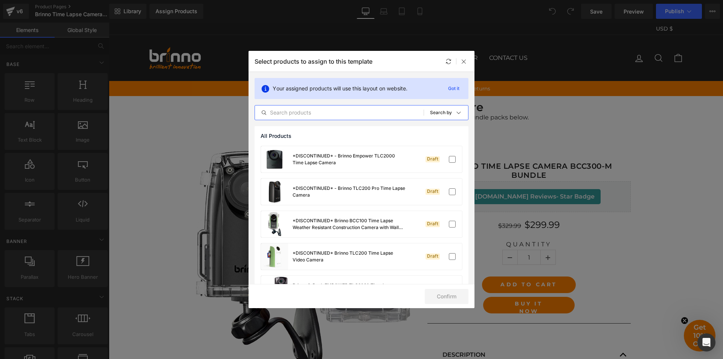
paste input "Brinno Time Lapse Camera BCC300-M Bundle"
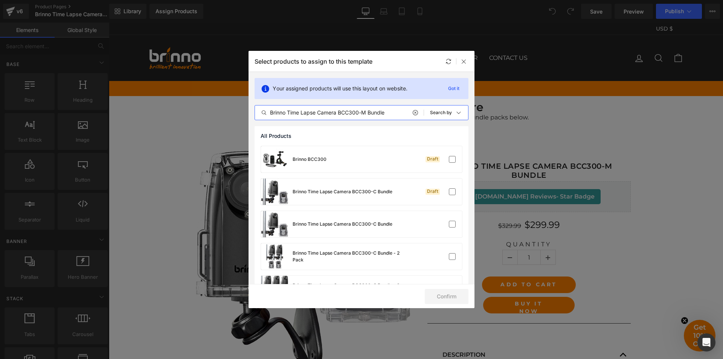
type input "Brinno Time Lapse Camera BCC300-M Bundle"
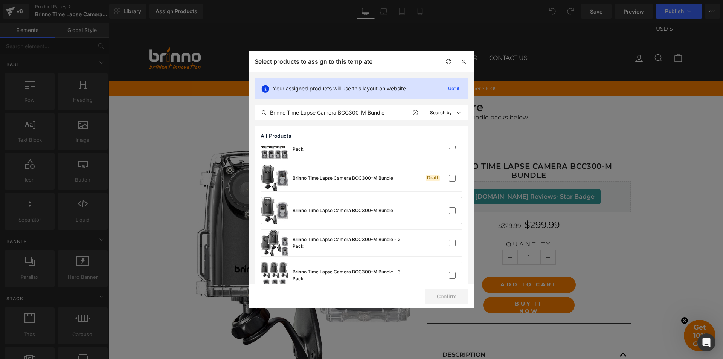
click at [412, 210] on div "Brinno Time Lapse Camera BCC300-M Bundle" at bounding box center [361, 210] width 201 height 26
click at [439, 296] on button "Confirm" at bounding box center [447, 296] width 44 height 15
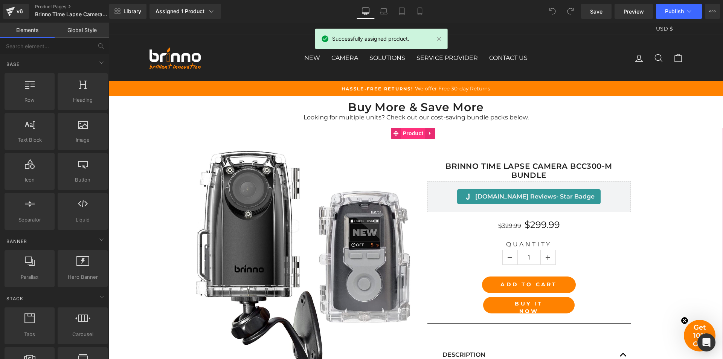
click at [413, 133] on span "Product" at bounding box center [413, 133] width 24 height 11
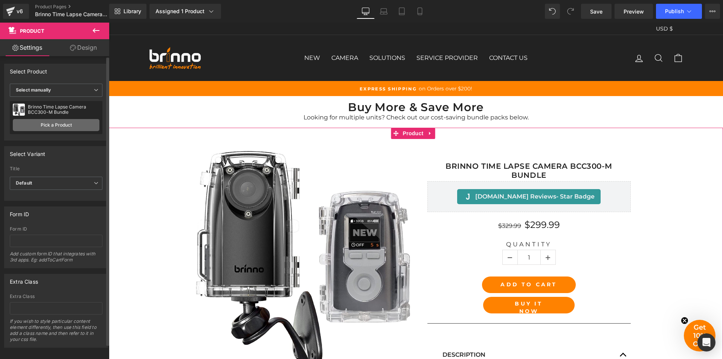
click at [59, 124] on link "Pick a Product" at bounding box center [56, 125] width 87 height 12
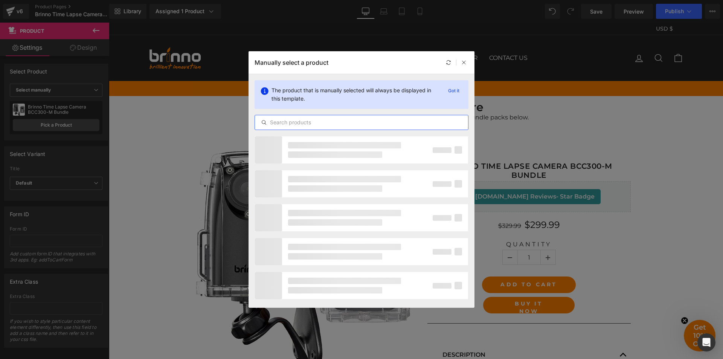
click at [343, 122] on input "text" at bounding box center [361, 122] width 213 height 9
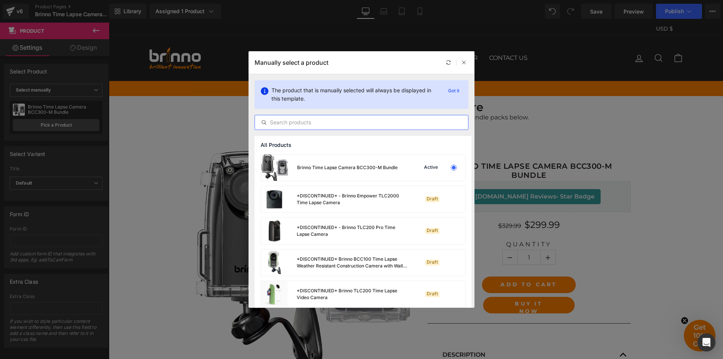
paste input "Brinno Time Lapse Camera BCC300-M Bundle"
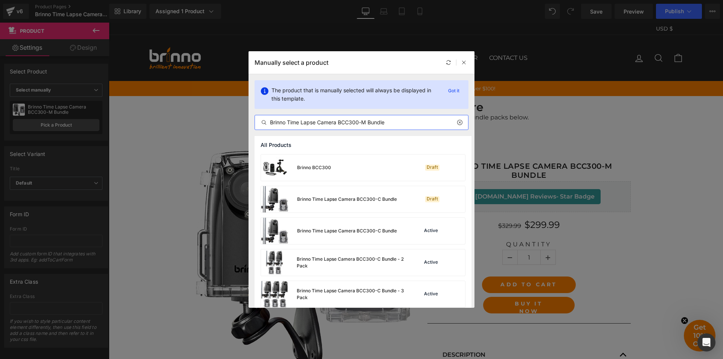
type input "Brinno Time Lapse Camera BCC300-M Bundle"
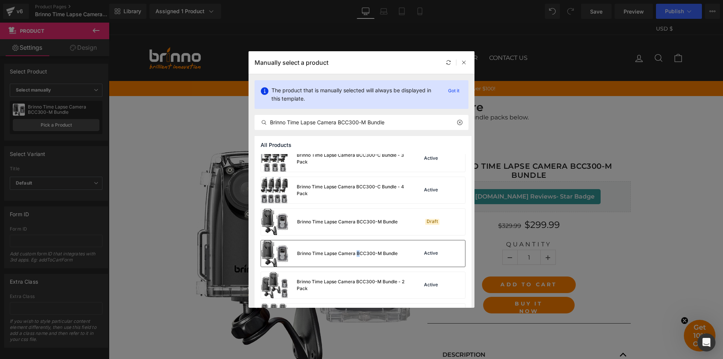
click at [357, 257] on div "Brinno Time Lapse Camera BCC300-M Bundle" at bounding box center [329, 253] width 137 height 26
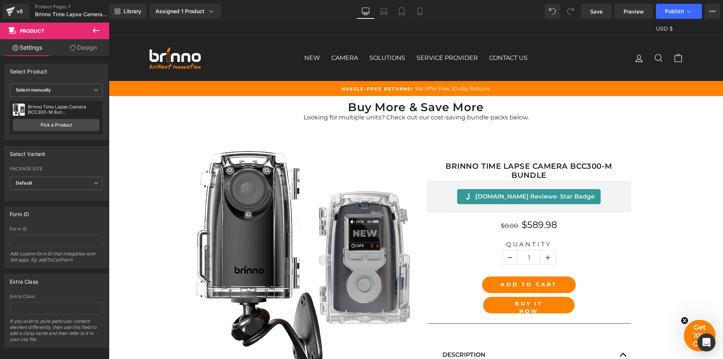
click at [96, 32] on icon at bounding box center [96, 30] width 9 height 9
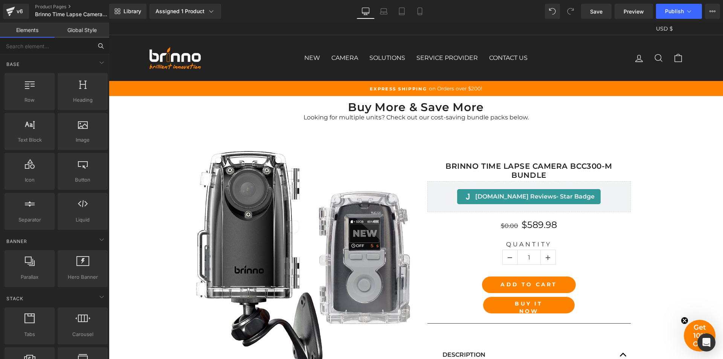
click at [52, 49] on input "text" at bounding box center [46, 46] width 93 height 17
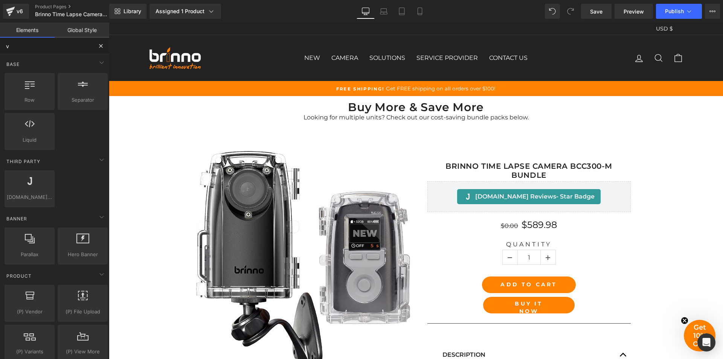
type input "va"
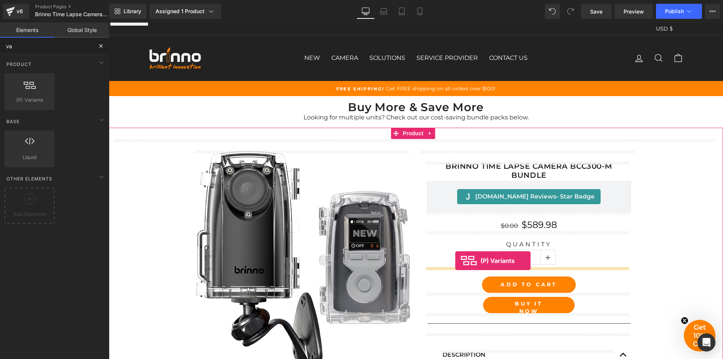
drag, startPoint x: 142, startPoint y: 119, endPoint x: 455, endPoint y: 261, distance: 344.4
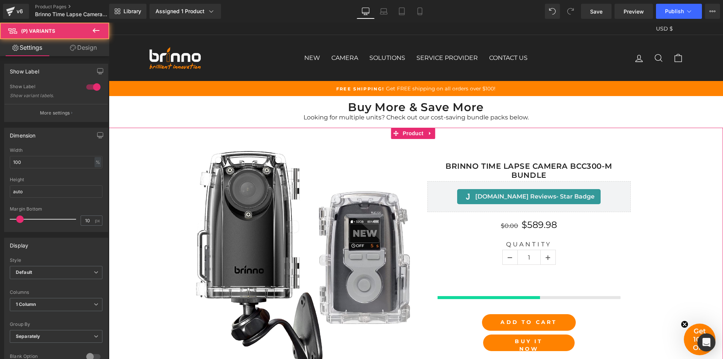
select select "2-Pack"
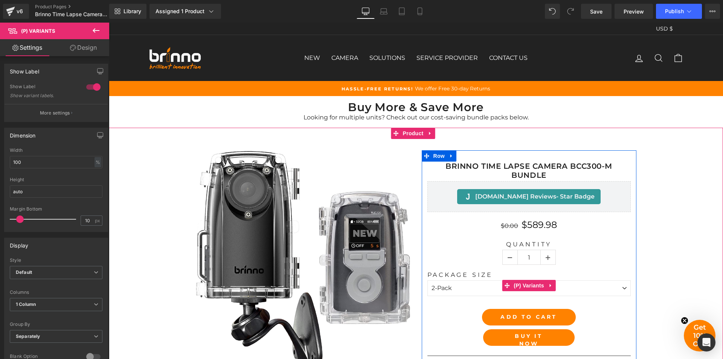
scroll to position [38, 0]
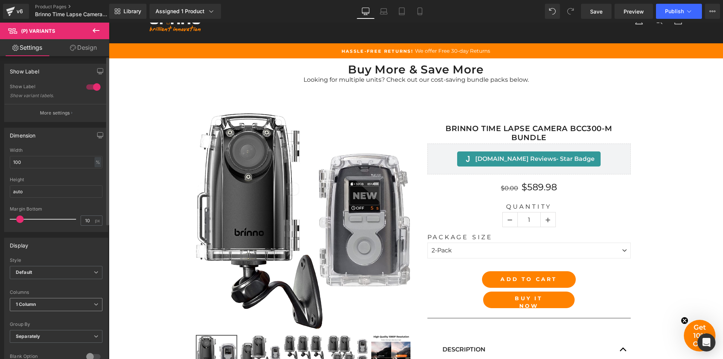
click at [70, 302] on span "1 Column" at bounding box center [56, 304] width 93 height 13
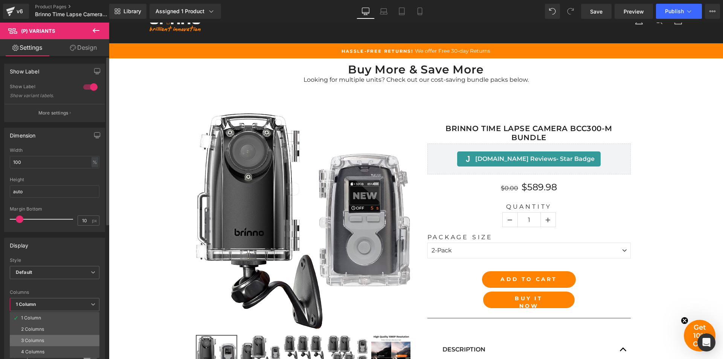
click at [62, 339] on li "3 Columns" at bounding box center [55, 340] width 90 height 11
select select "2-Pack"
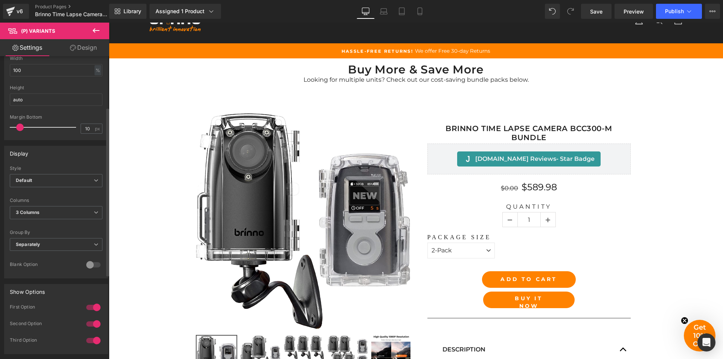
scroll to position [0, 0]
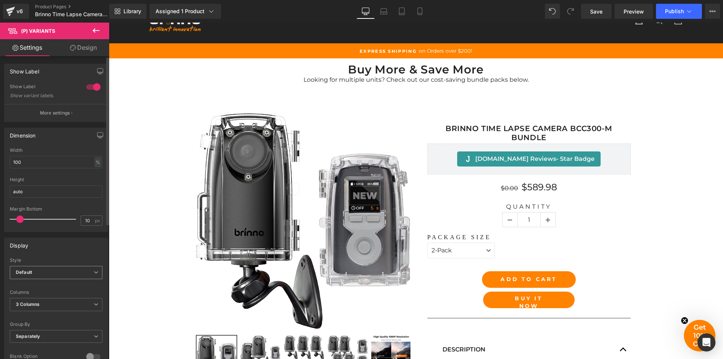
click at [72, 268] on span "Default" at bounding box center [56, 272] width 93 height 13
click at [64, 294] on li "Inline" at bounding box center [55, 297] width 90 height 11
select select "2-Pack"
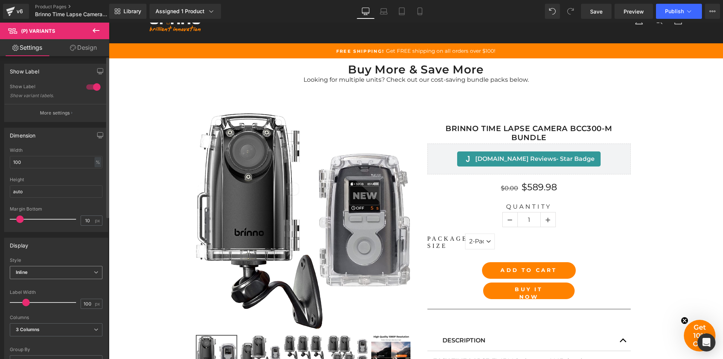
click at [73, 271] on span "Inline" at bounding box center [56, 272] width 93 height 13
click at [69, 285] on li "Default" at bounding box center [55, 285] width 90 height 11
select select "2-Pack"
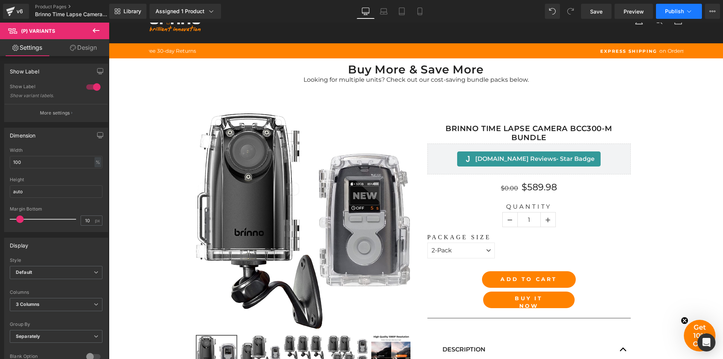
click at [681, 12] on span "Publish" at bounding box center [674, 11] width 19 height 6
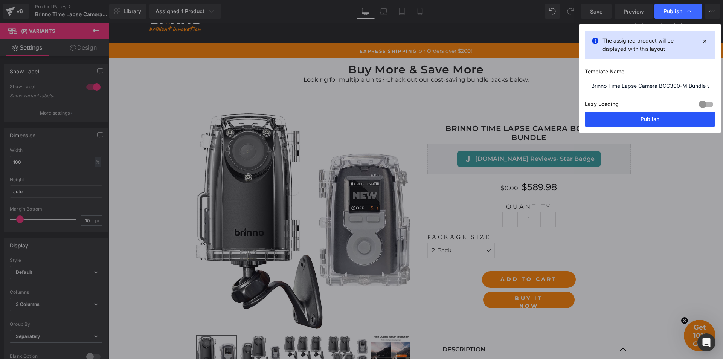
click at [652, 119] on button "Publish" at bounding box center [650, 118] width 130 height 15
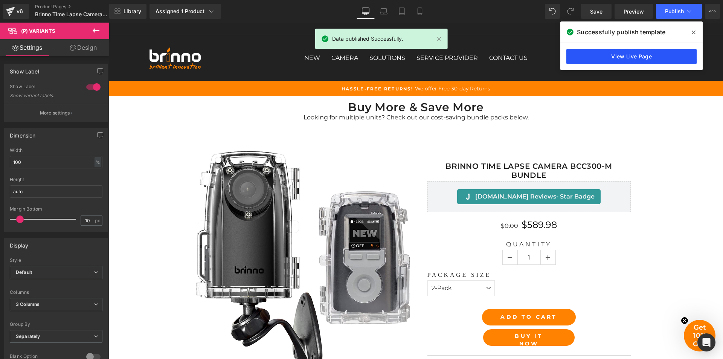
click at [643, 58] on link "View Live Page" at bounding box center [631, 56] width 130 height 15
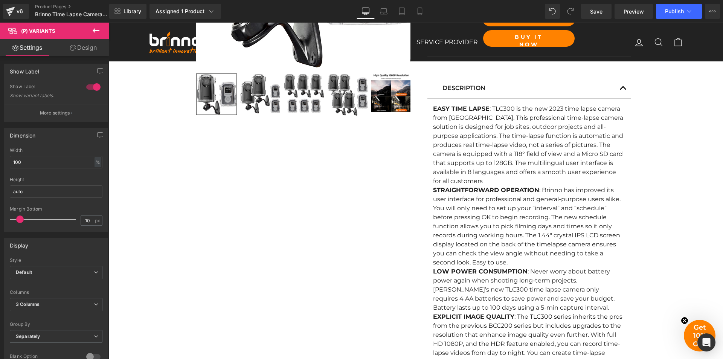
scroll to position [226, 0]
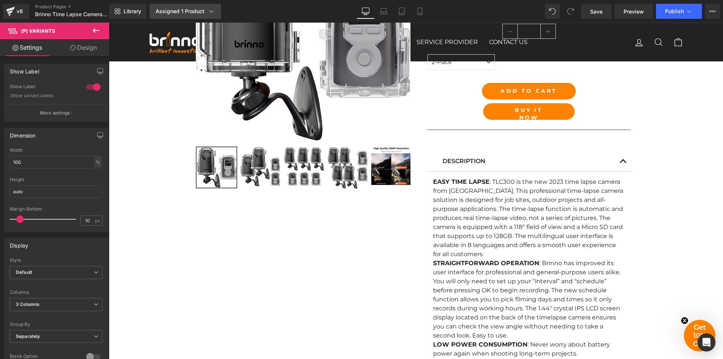
click at [204, 6] on link "Assigned 1 Product" at bounding box center [186, 11] width 72 height 15
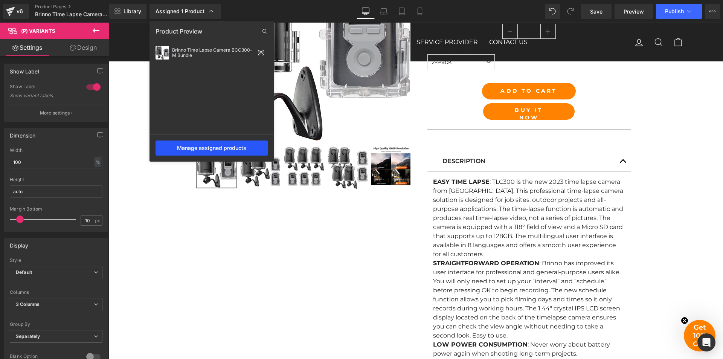
click at [216, 148] on div "Manage assigned products" at bounding box center [212, 147] width 112 height 15
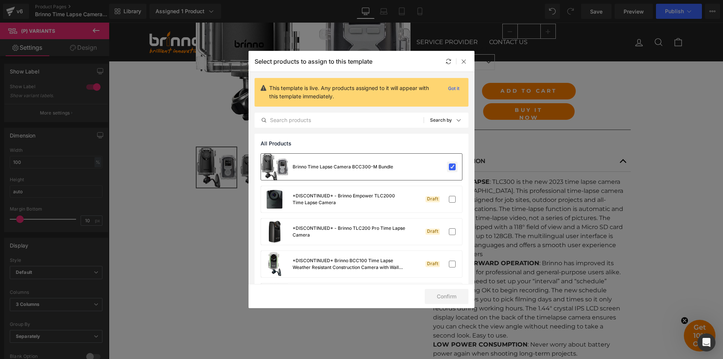
click at [451, 167] on label at bounding box center [452, 166] width 7 height 7
click at [452, 167] on input "checkbox" at bounding box center [452, 167] width 0 height 0
click at [451, 294] on button "Confirm" at bounding box center [447, 296] width 44 height 15
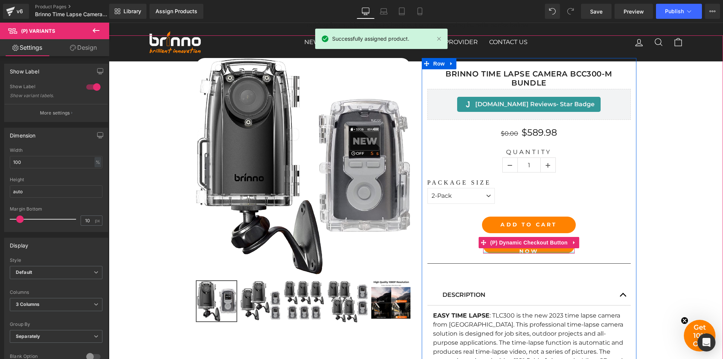
scroll to position [75, 0]
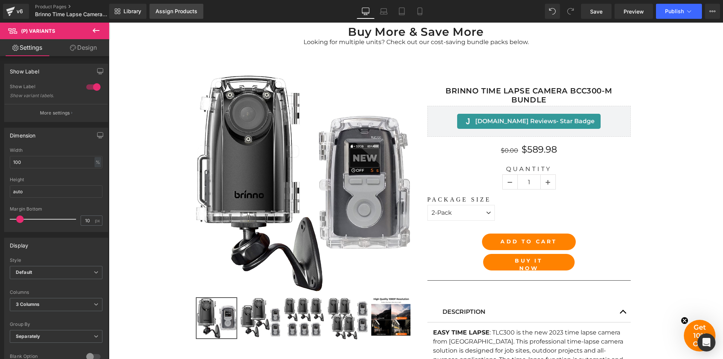
click at [188, 13] on div "Assign Products" at bounding box center [177, 11] width 42 height 6
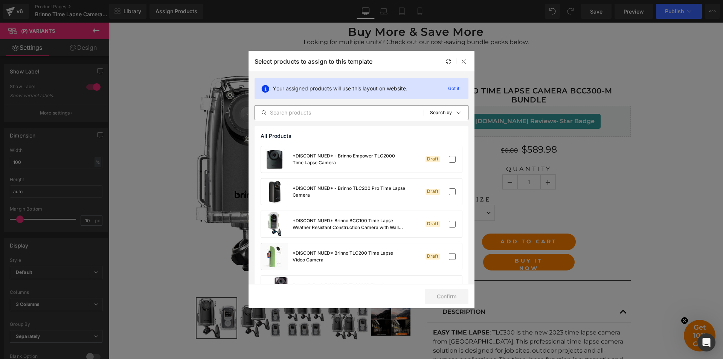
click at [383, 114] on input "text" at bounding box center [339, 112] width 169 height 9
paste input "Brinno Time Lapse Camera BCC300-M Bundle"
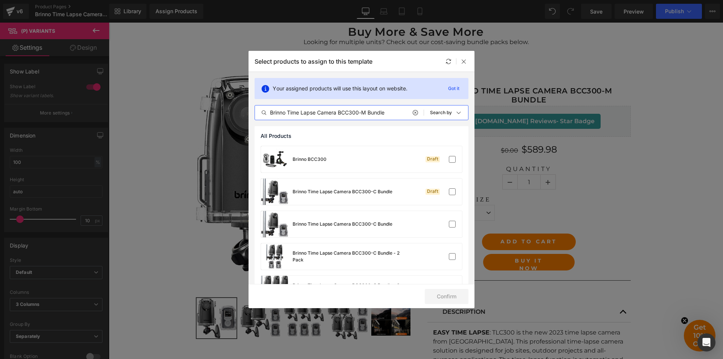
type input "Brinno Time Lapse Camera BCC300-M Bundle"
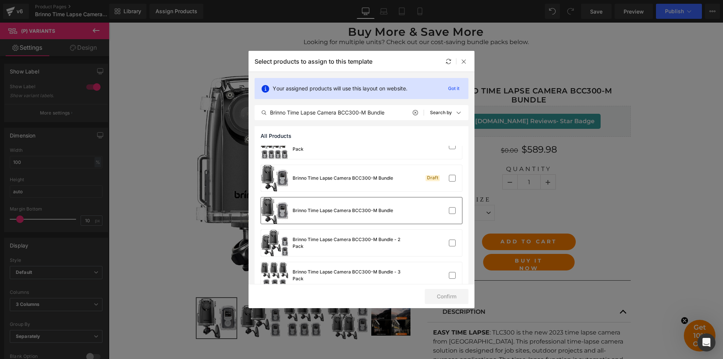
click at [411, 212] on div "Brinno Time Lapse Camera BCC300-M Bundle" at bounding box center [361, 210] width 201 height 26
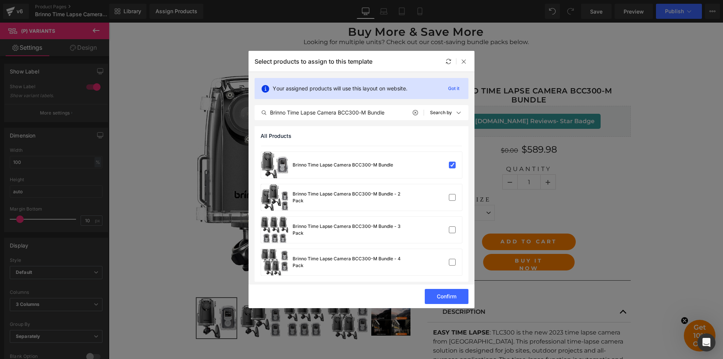
scroll to position [223, 0]
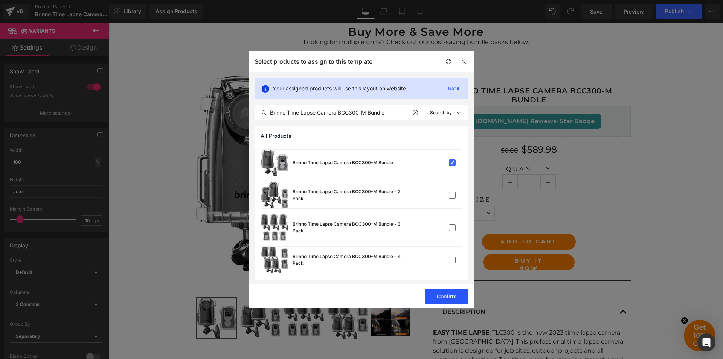
click at [449, 293] on button "Confirm" at bounding box center [447, 296] width 44 height 15
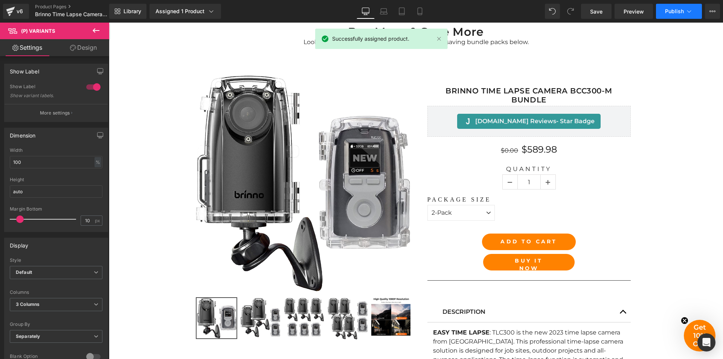
click at [678, 12] on span "Publish" at bounding box center [674, 11] width 19 height 6
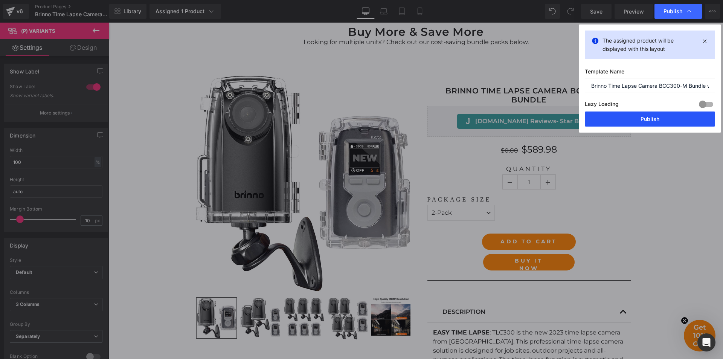
click at [644, 118] on button "Publish" at bounding box center [650, 118] width 130 height 15
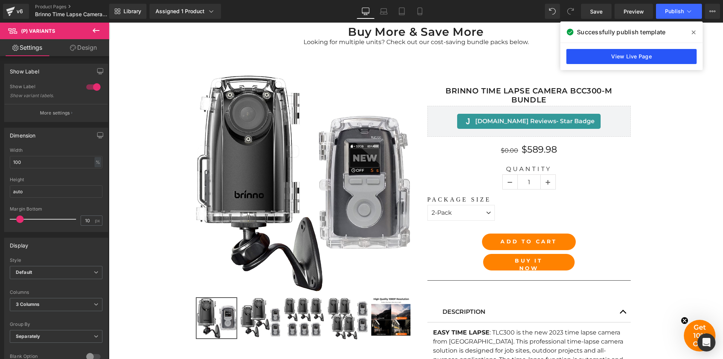
click at [635, 59] on link "View Live Page" at bounding box center [631, 56] width 130 height 15
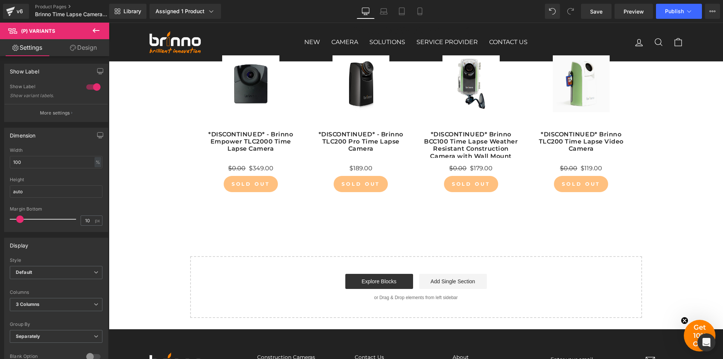
scroll to position [1243, 0]
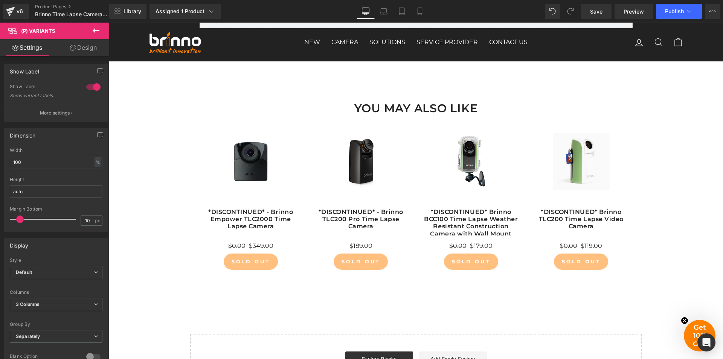
click at [401, 135] on div "Sale Off" at bounding box center [360, 170] width 95 height 75
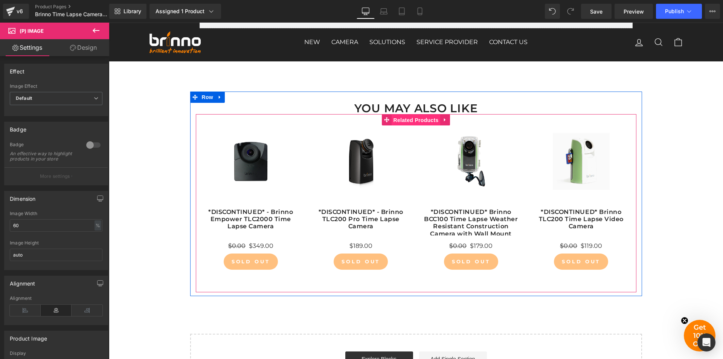
click at [416, 116] on span "Related Products" at bounding box center [416, 120] width 49 height 11
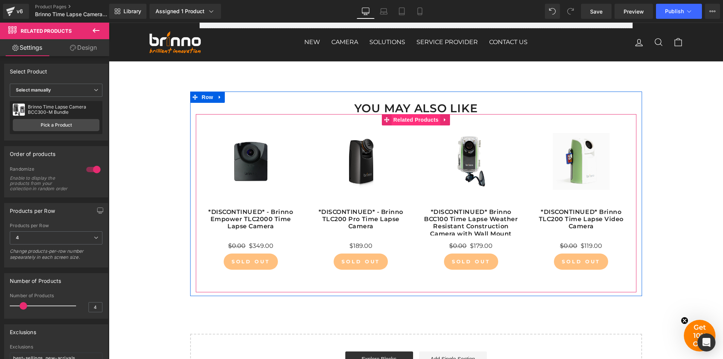
click at [415, 121] on span "Related Products" at bounding box center [416, 119] width 49 height 11
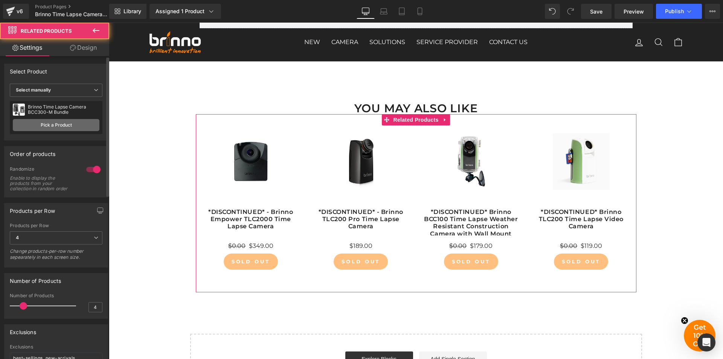
click at [61, 127] on link "Pick a Product" at bounding box center [56, 125] width 87 height 12
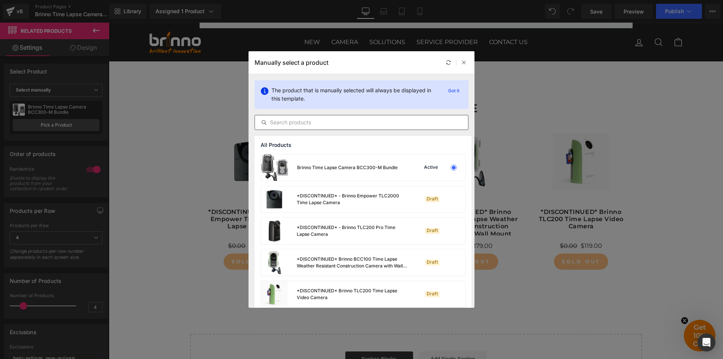
click at [351, 125] on input "text" at bounding box center [361, 122] width 213 height 9
paste input "[URL][DOMAIN_NAME]"
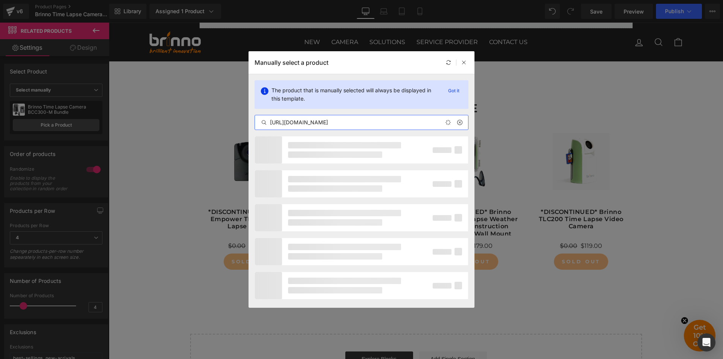
scroll to position [0, 12]
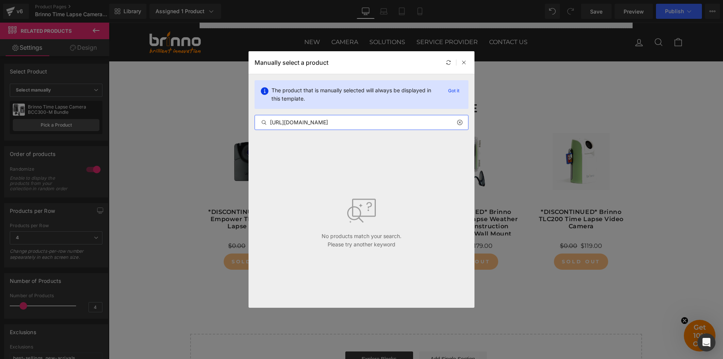
paste input "Brinno Time Lapse Camera BCC300-M Bundle"
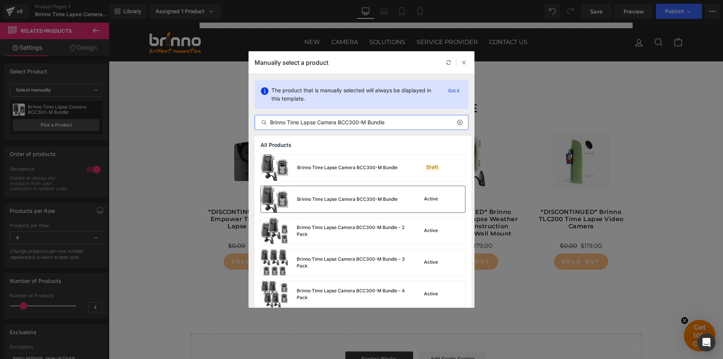
type input "Brinno Time Lapse Camera BCC300-M Bundle"
click at [336, 186] on div "Brinno Time Lapse Camera BCC300-M Bundle" at bounding box center [329, 199] width 137 height 26
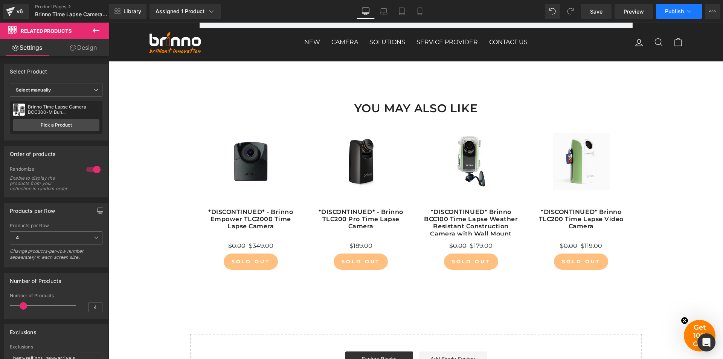
click at [673, 15] on button "Publish" at bounding box center [679, 11] width 46 height 15
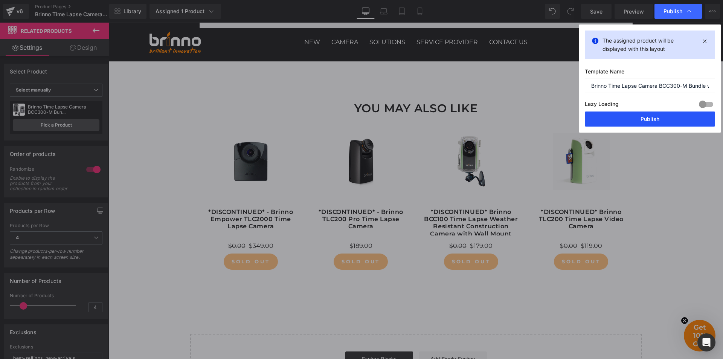
click at [644, 121] on button "Publish" at bounding box center [650, 118] width 130 height 15
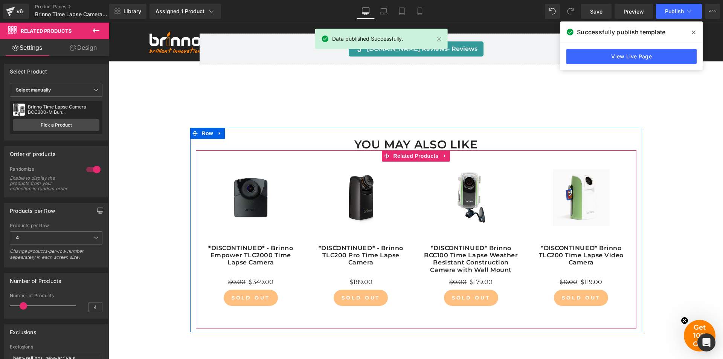
scroll to position [1168, 0]
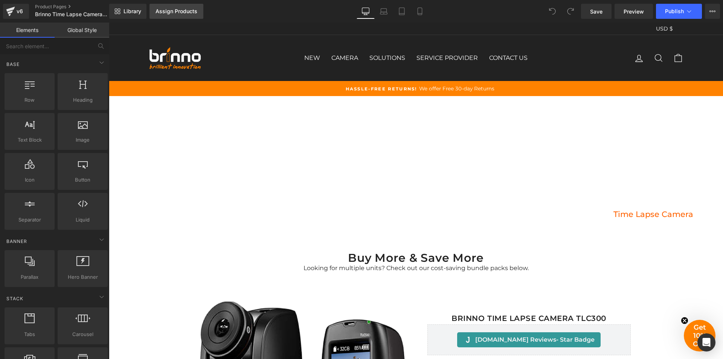
click at [183, 11] on div "Assign Products" at bounding box center [177, 11] width 42 height 6
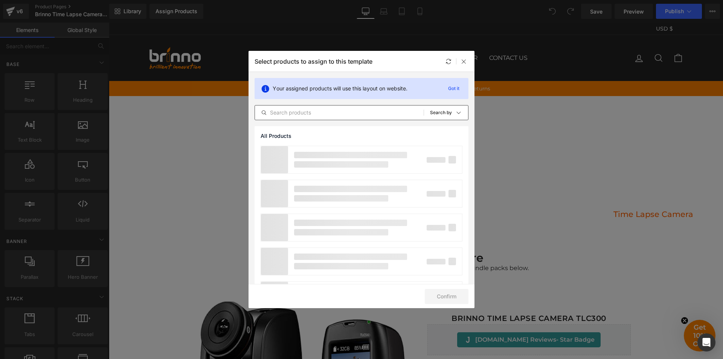
click at [341, 114] on input "text" at bounding box center [339, 112] width 169 height 9
paste input "Brinno Time Lapse Camera TLC300"
type input "Brinno Time Lapse Camera TLC300"
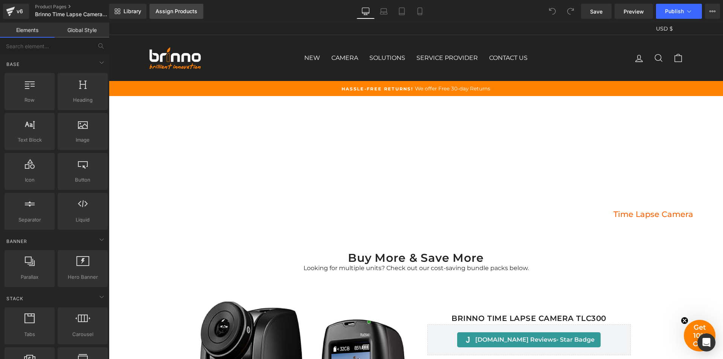
click at [165, 12] on div "Assign Products" at bounding box center [177, 11] width 42 height 6
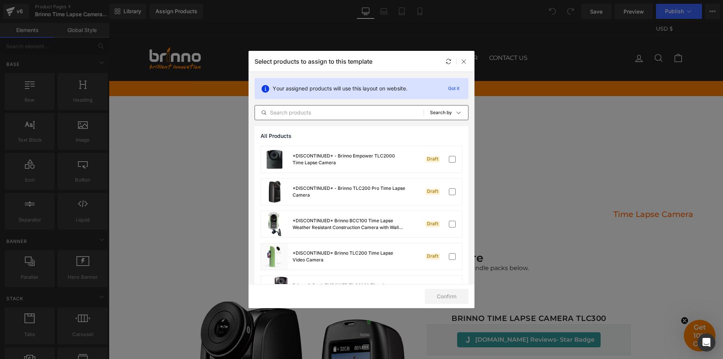
click at [351, 114] on input "text" at bounding box center [339, 112] width 169 height 9
paste input "Brinno Time Lapse Camera TLC300"
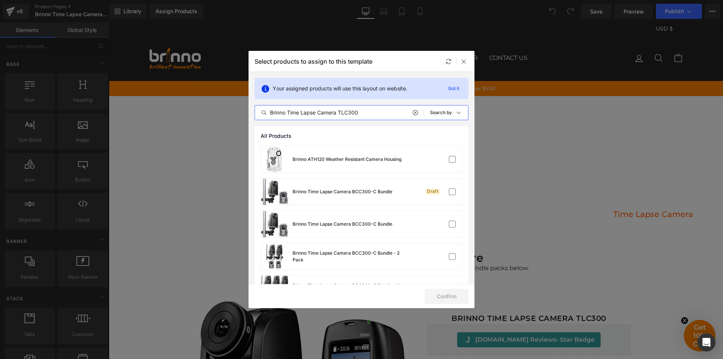
type input "Brinno Time Lapse Camera TLC300"
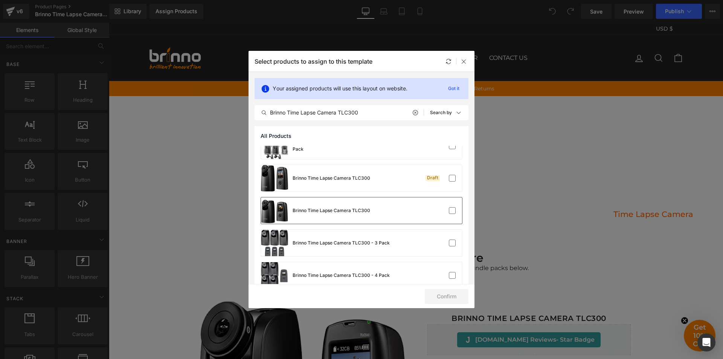
click at [406, 213] on div "Brinno Time Lapse Camera TLC300" at bounding box center [361, 210] width 201 height 26
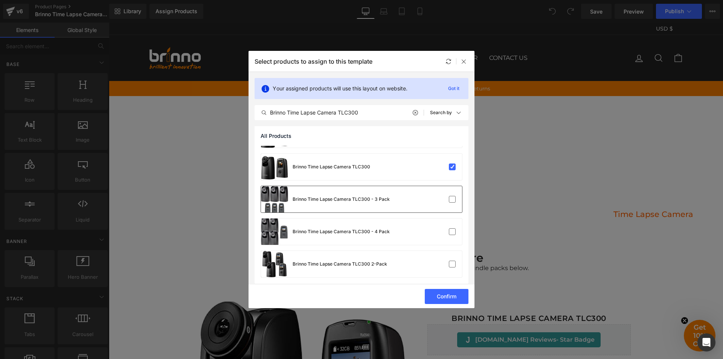
scroll to position [385, 0]
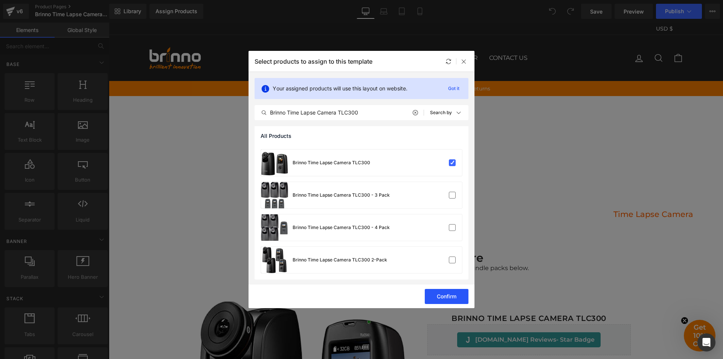
click at [441, 295] on button "Confirm" at bounding box center [447, 296] width 44 height 15
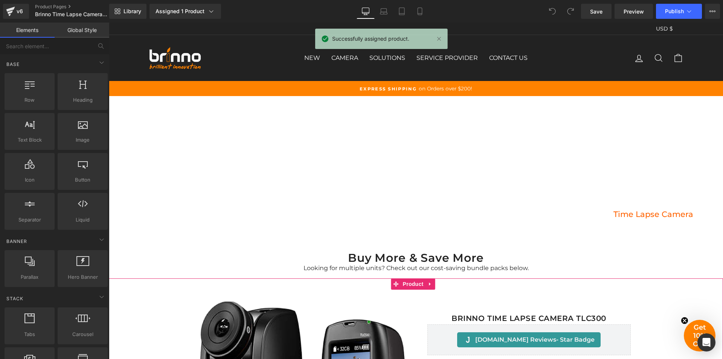
click at [417, 284] on span "Product" at bounding box center [413, 283] width 24 height 11
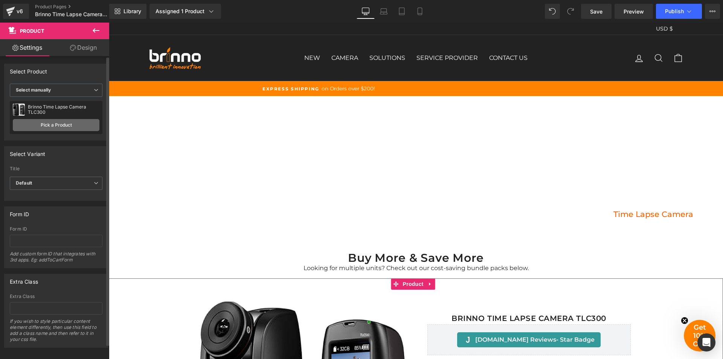
click at [52, 123] on link "Pick a Product" at bounding box center [56, 125] width 87 height 12
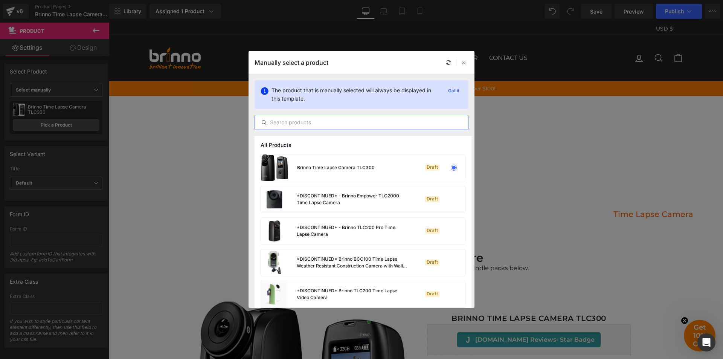
click at [369, 120] on input "text" at bounding box center [361, 122] width 213 height 9
paste input "Brinno Time Lapse Camera TLC300"
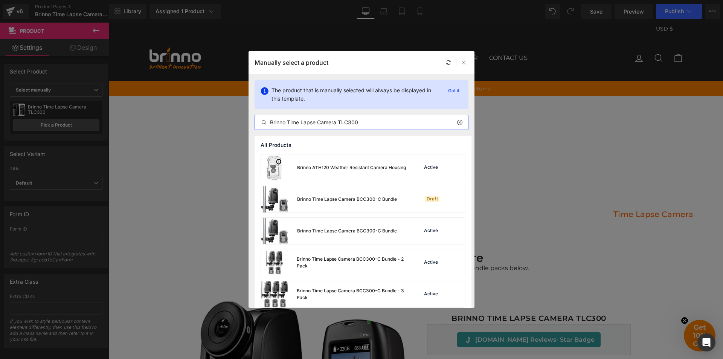
type input "Brinno Time Lapse Camera TLC300"
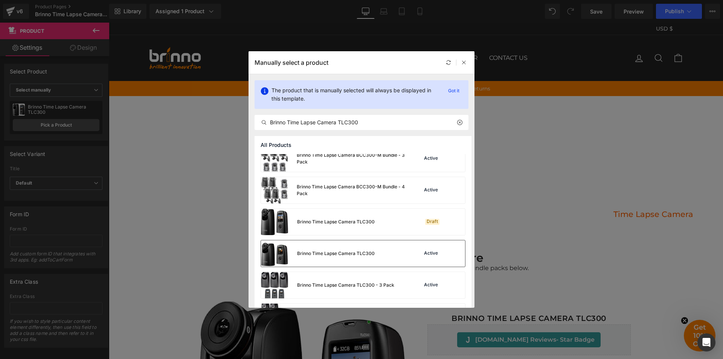
click at [392, 247] on div "Brinno Time Lapse Camera TLC300 Active" at bounding box center [363, 253] width 204 height 26
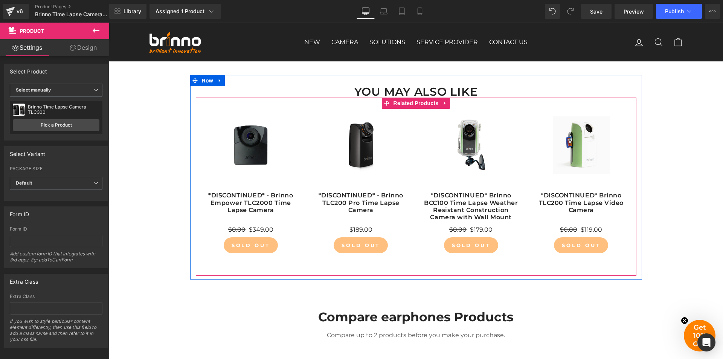
scroll to position [4595, 0]
click at [407, 98] on span "Related Products" at bounding box center [416, 102] width 49 height 11
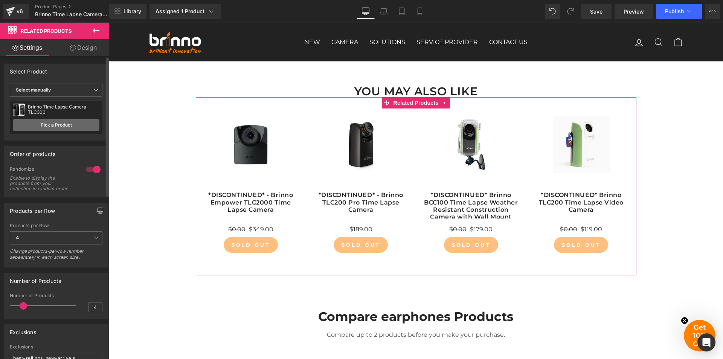
click at [58, 122] on link "Pick a Product" at bounding box center [56, 125] width 87 height 12
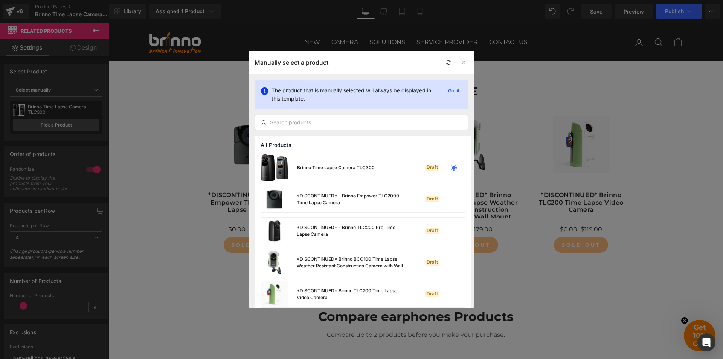
click at [353, 122] on input "text" at bounding box center [361, 122] width 213 height 9
paste input "Brinno Time Lapse Camera TLC300"
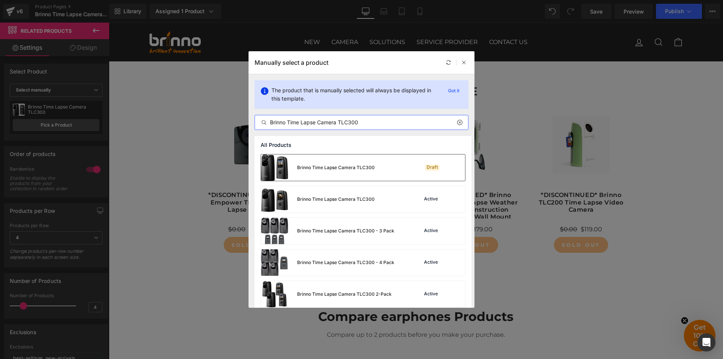
type input "Brinno Time Lapse Camera TLC300"
click at [392, 198] on div "Brinno Time Lapse Camera TLC300 Active" at bounding box center [363, 199] width 204 height 26
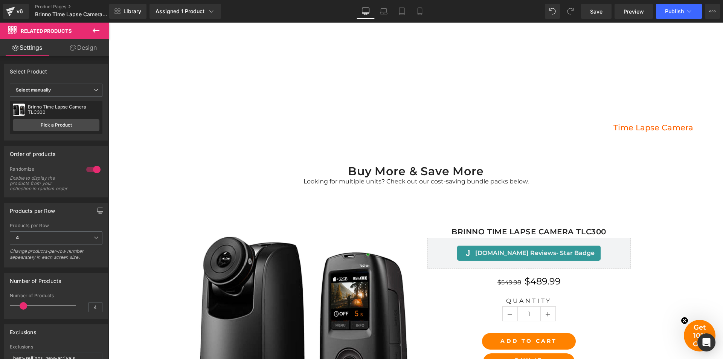
scroll to position [38, 0]
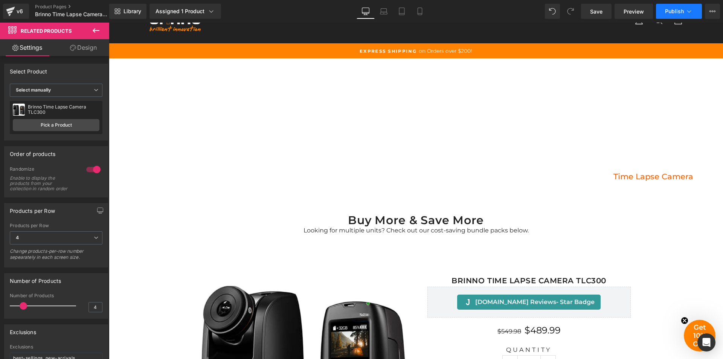
click at [675, 12] on span "Publish" at bounding box center [674, 11] width 19 height 6
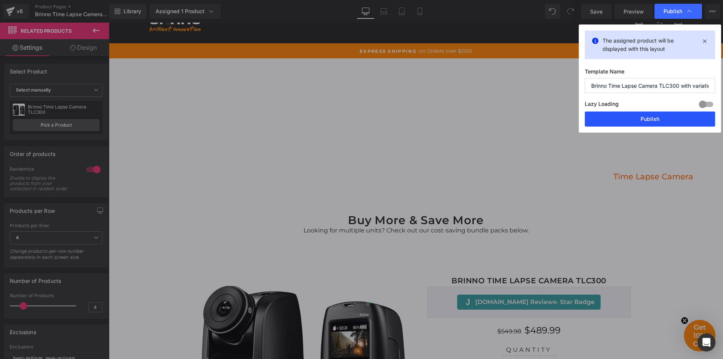
click at [651, 119] on button "Publish" at bounding box center [650, 118] width 130 height 15
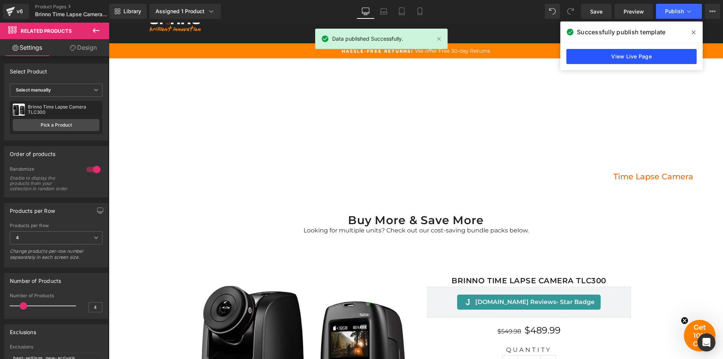
click at [642, 58] on link "View Live Page" at bounding box center [631, 56] width 130 height 15
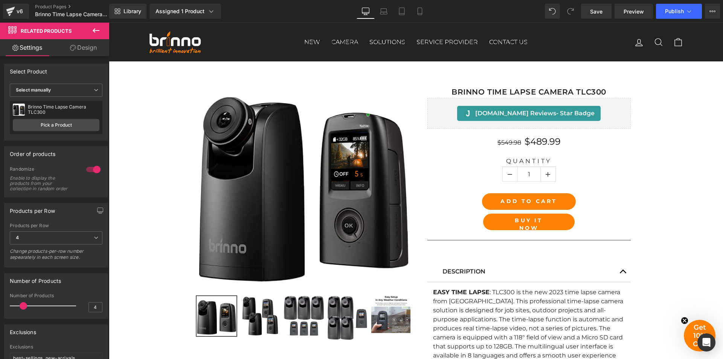
scroll to position [226, 0]
click at [94, 29] on icon at bounding box center [96, 30] width 7 height 5
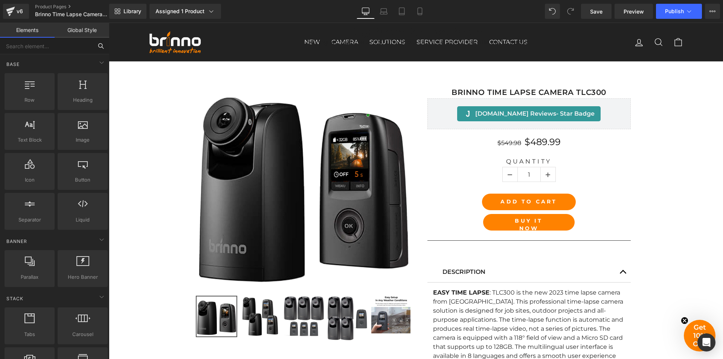
click at [53, 46] on input "text" at bounding box center [46, 46] width 93 height 17
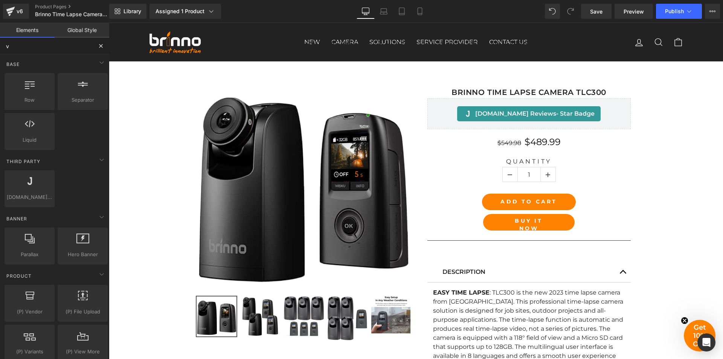
type input "va"
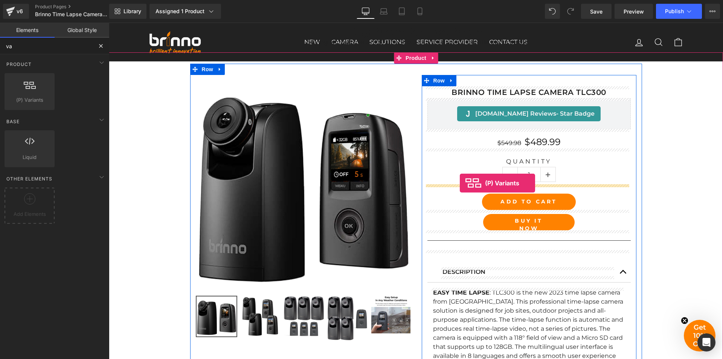
drag, startPoint x: 141, startPoint y: 119, endPoint x: 460, endPoint y: 183, distance: 325.1
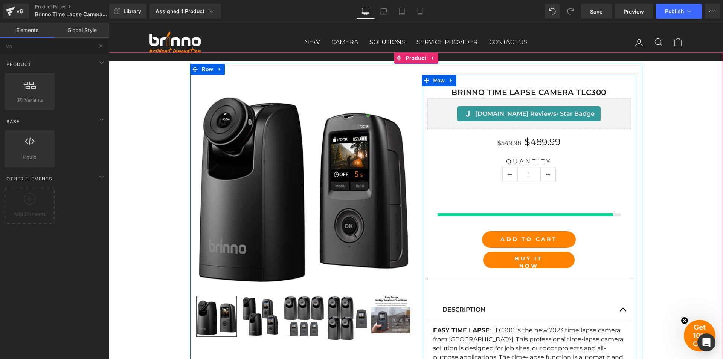
select select "2-Pack"
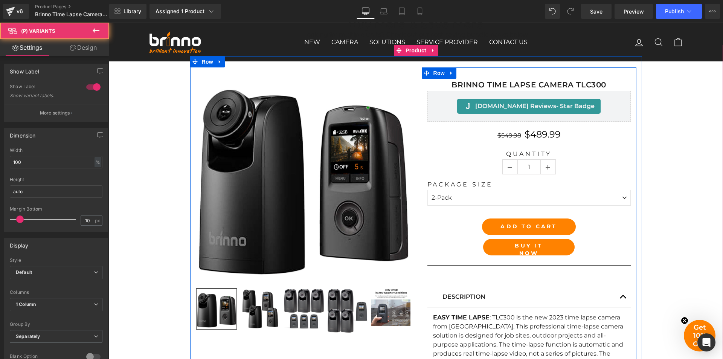
scroll to position [218, 0]
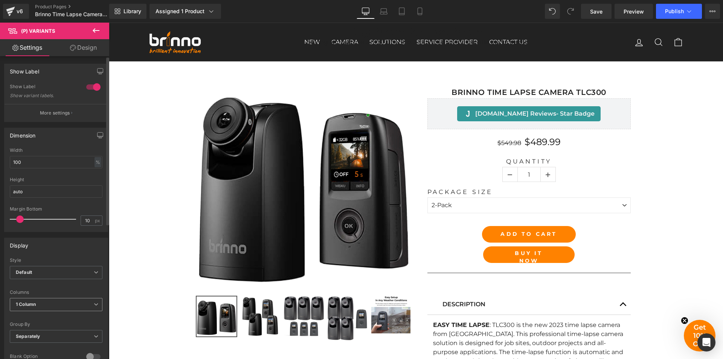
click at [63, 303] on span "1 Column" at bounding box center [56, 304] width 93 height 13
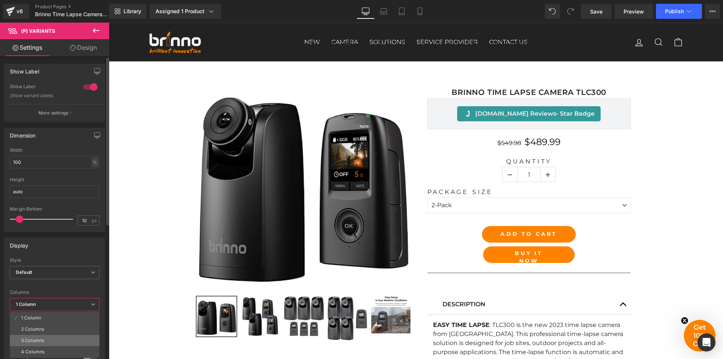
click at [55, 336] on li "3 Columns" at bounding box center [55, 340] width 90 height 11
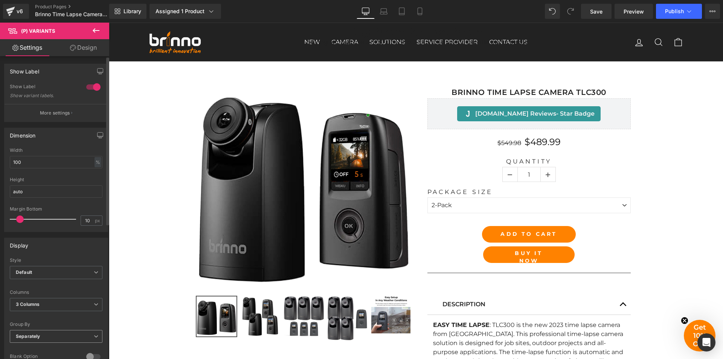
select select "2-Pack"
click at [673, 12] on span "Publish" at bounding box center [674, 11] width 19 height 6
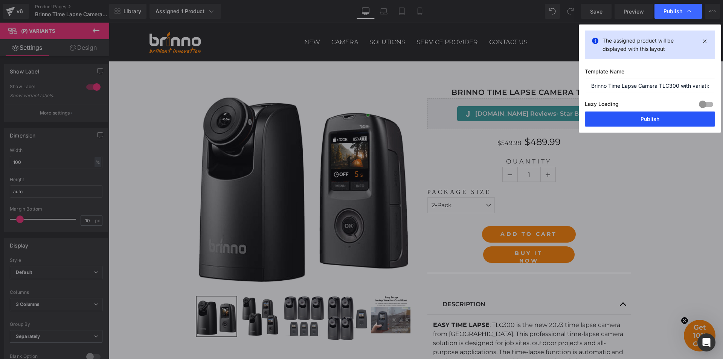
drag, startPoint x: 644, startPoint y: 116, endPoint x: 534, endPoint y: 91, distance: 112.4
click at [644, 116] on button "Publish" at bounding box center [650, 118] width 130 height 15
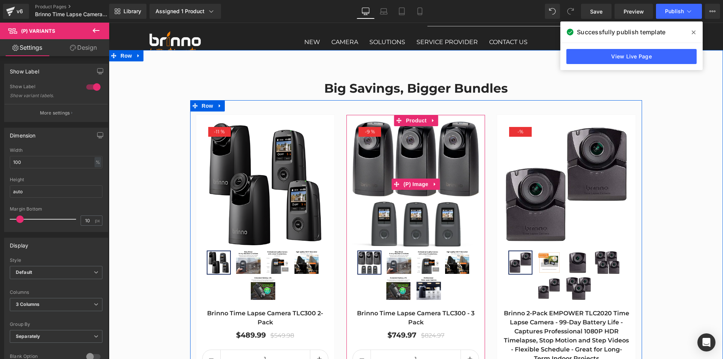
scroll to position [896, 0]
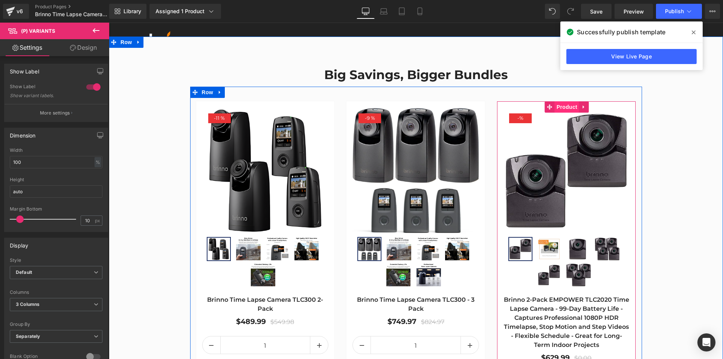
click at [563, 107] on span "Product" at bounding box center [567, 106] width 24 height 11
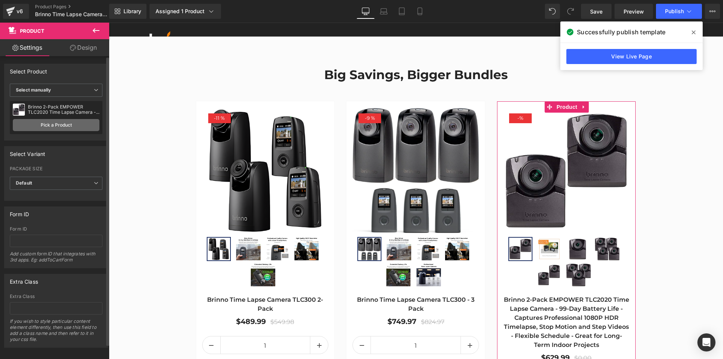
click at [56, 128] on link "Pick a Product" at bounding box center [56, 125] width 87 height 12
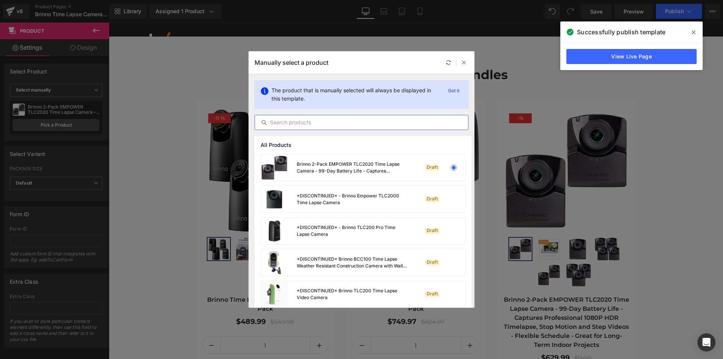
click at [345, 121] on input "text" at bounding box center [361, 122] width 213 height 9
paste input "https://www.brinnostore.com/products/brinno-time-lapse-camera-tlc300-variations"
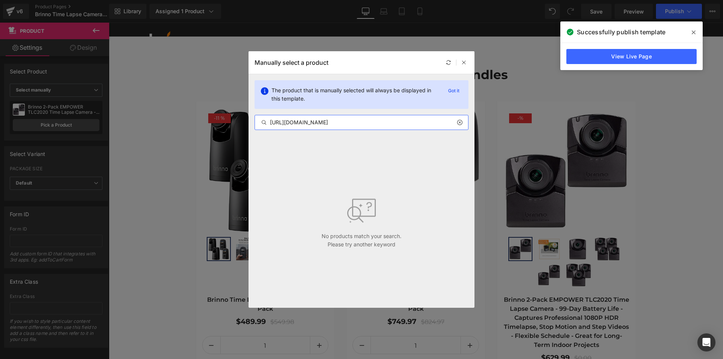
type input "https://www.brinnostore.com/products/brinno-time-lapse-camera-tlc300-variations"
click at [461, 125] on icon at bounding box center [459, 122] width 5 height 6
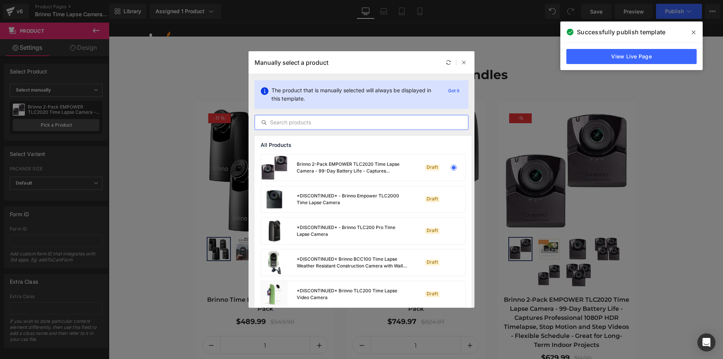
paste input "Brinno Time Lapse Camera TLC300"
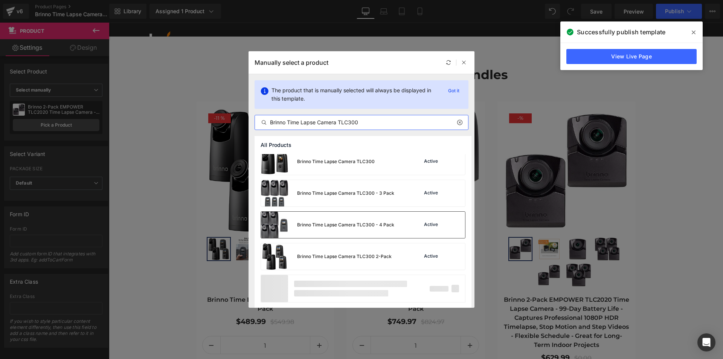
scroll to position [38, 0]
type input "Brinno Time Lapse Camera TLC300"
click at [351, 223] on div "Brinno Time Lapse Camera TLC300 - 4 Pack" at bounding box center [345, 224] width 97 height 7
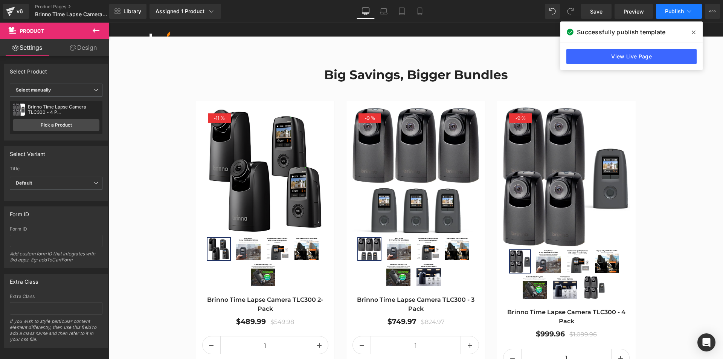
click at [673, 10] on span "Publish" at bounding box center [674, 11] width 19 height 6
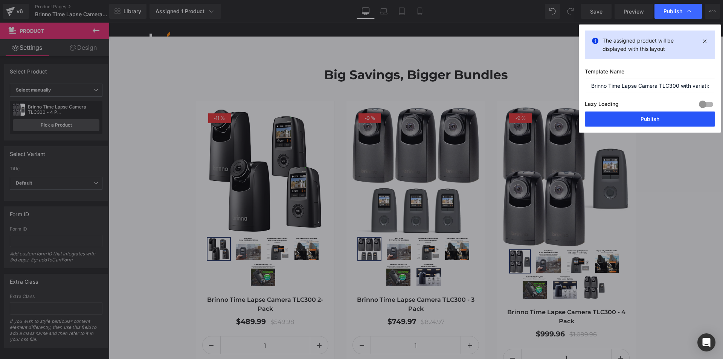
click at [644, 118] on button "Publish" at bounding box center [650, 118] width 130 height 15
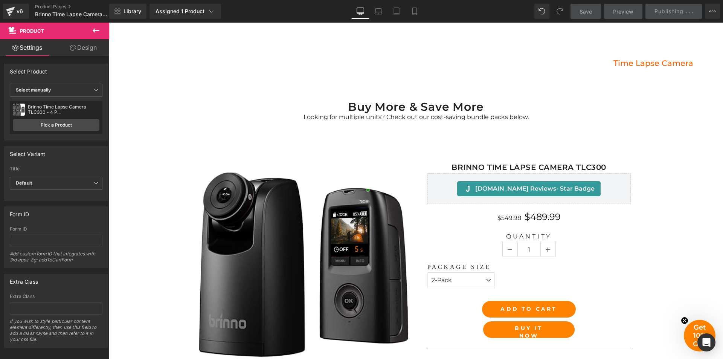
scroll to position [105, 0]
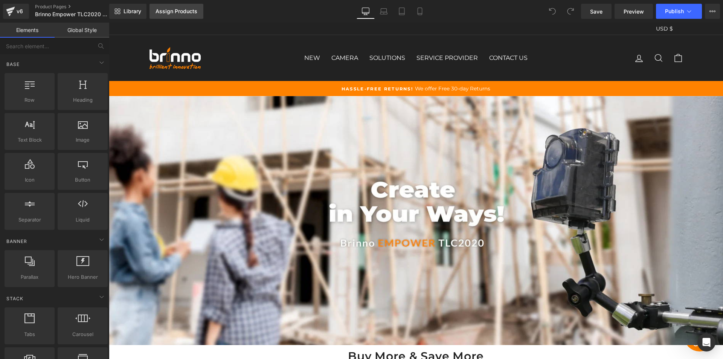
click at [183, 14] on div "Assign Products" at bounding box center [177, 11] width 42 height 6
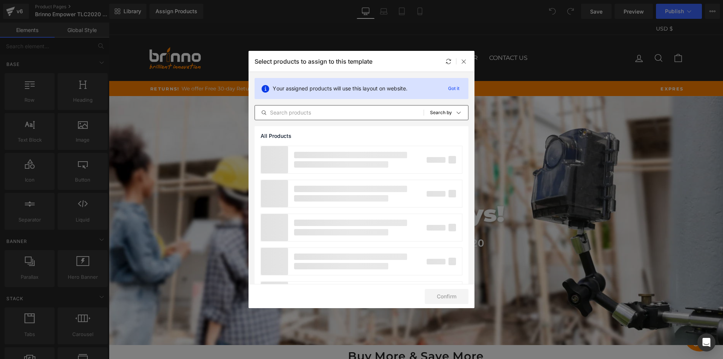
click at [339, 117] on input "text" at bounding box center [339, 112] width 169 height 9
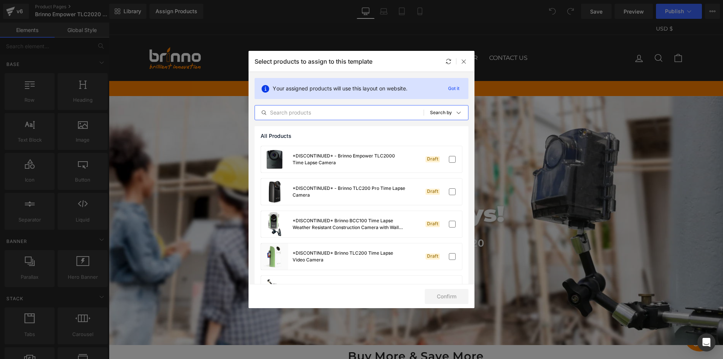
paste input "Brinno Empower TLC2020 Time Lapse Camera"
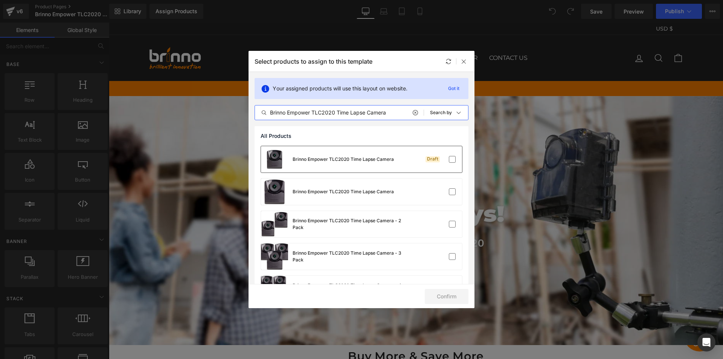
type input "Brinno Empower TLC2020 Time Lapse Camera"
click at [368, 196] on div "Brinno Empower TLC2020 Time Lapse Camera" at bounding box center [327, 192] width 133 height 26
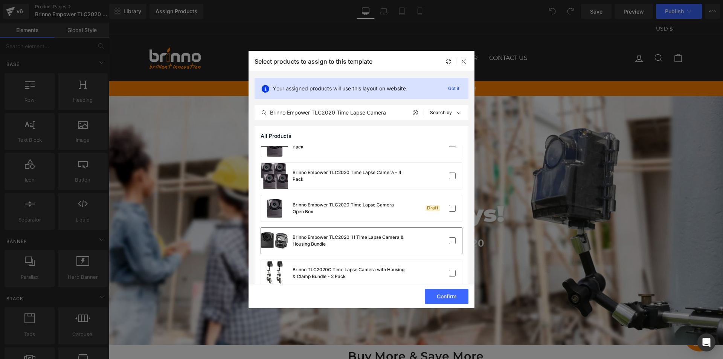
scroll to position [126, 0]
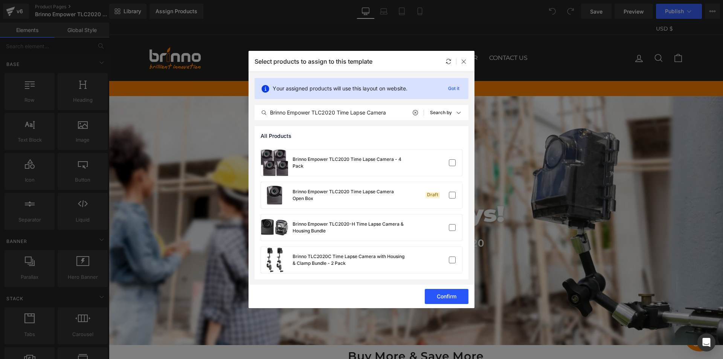
click at [438, 293] on button "Confirm" at bounding box center [447, 296] width 44 height 15
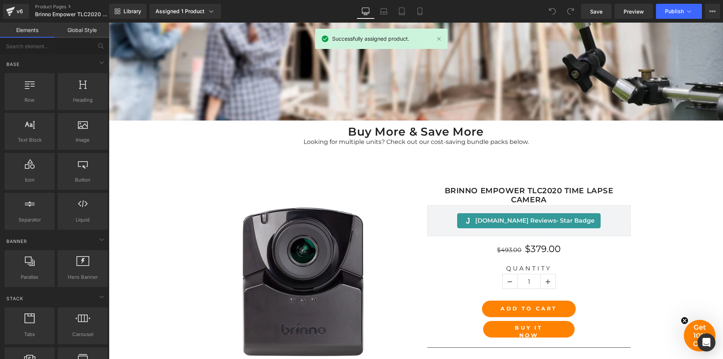
scroll to position [226, 0]
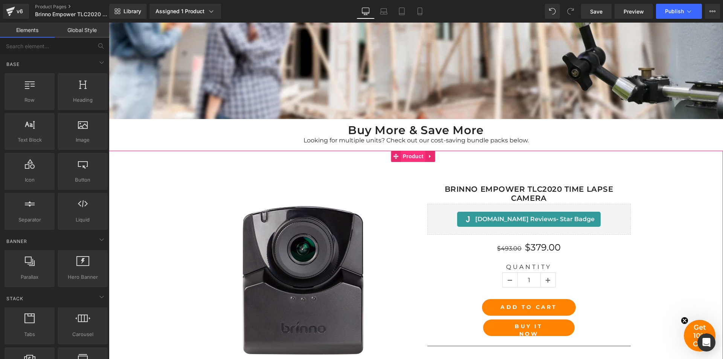
click at [411, 154] on span "Product" at bounding box center [413, 156] width 24 height 11
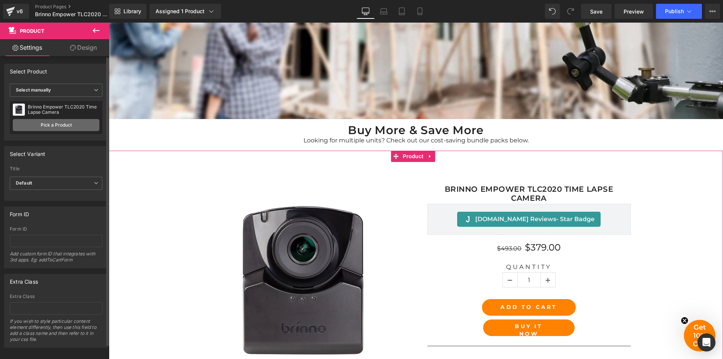
click at [64, 124] on link "Pick a Product" at bounding box center [56, 125] width 87 height 12
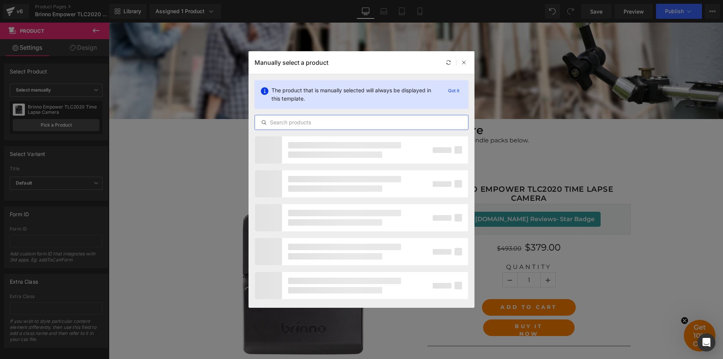
click at [348, 123] on input "text" at bounding box center [361, 122] width 213 height 9
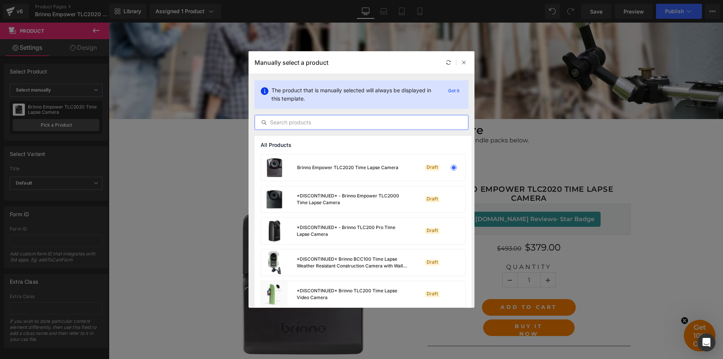
paste input "Brinno Empower TLC2020 Time Lapse Camera"
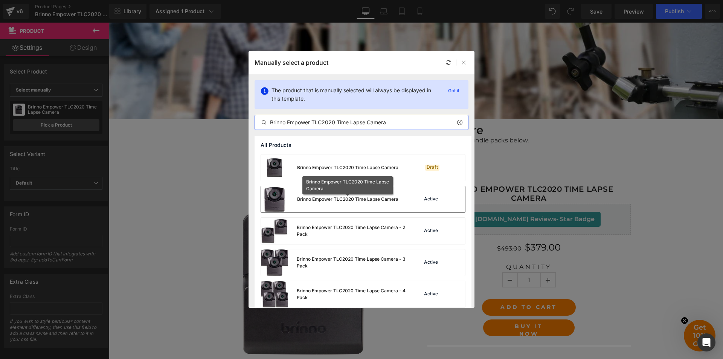
type input "Brinno Empower TLC2020 Time Lapse Camera"
click at [353, 199] on div "Brinno Empower TLC2020 Time Lapse Camera" at bounding box center [347, 199] width 101 height 7
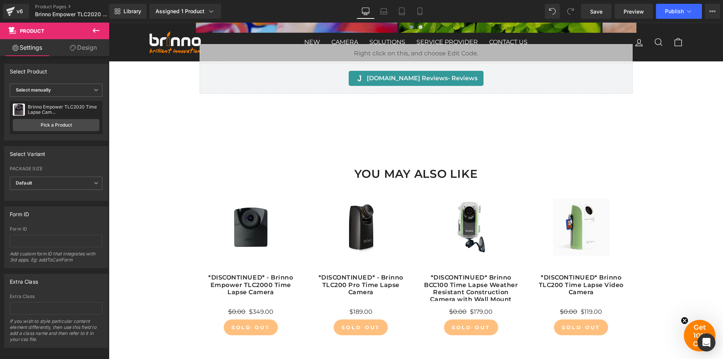
scroll to position [4769, 0]
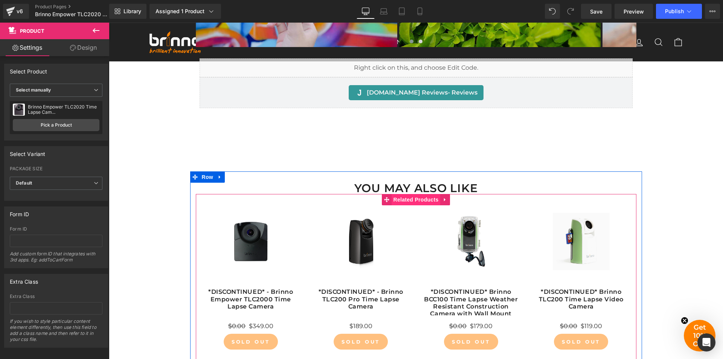
click at [415, 194] on span "Related Products" at bounding box center [416, 199] width 49 height 11
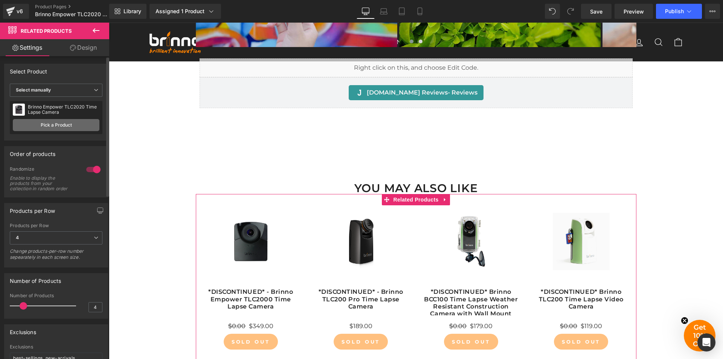
click at [60, 125] on link "Pick a Product" at bounding box center [56, 125] width 87 height 12
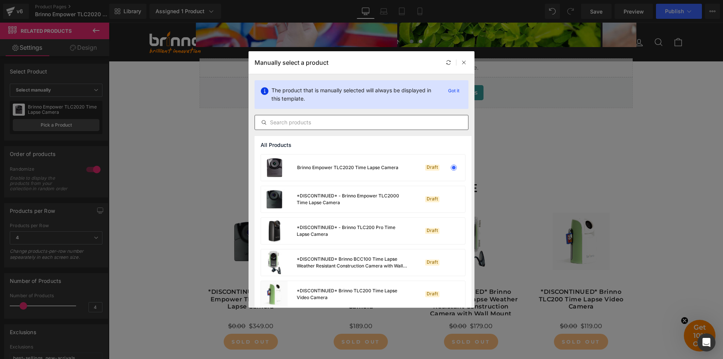
click at [351, 125] on input "text" at bounding box center [361, 122] width 213 height 9
paste input "Brinno Empower TLC2020 Time Lapse Camera"
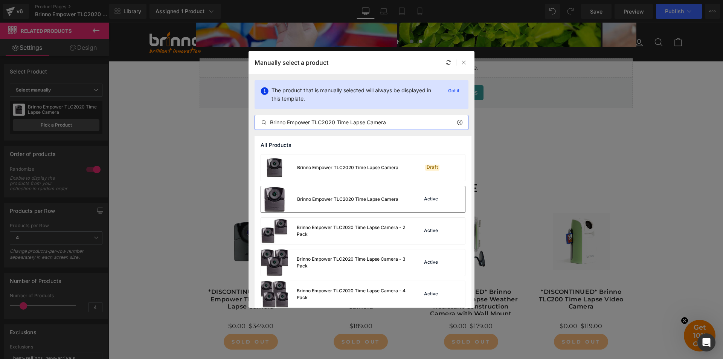
type input "Brinno Empower TLC2020 Time Lapse Camera"
click at [337, 195] on div "Brinno Empower TLC2020 Time Lapse Camera" at bounding box center [329, 199] width 137 height 26
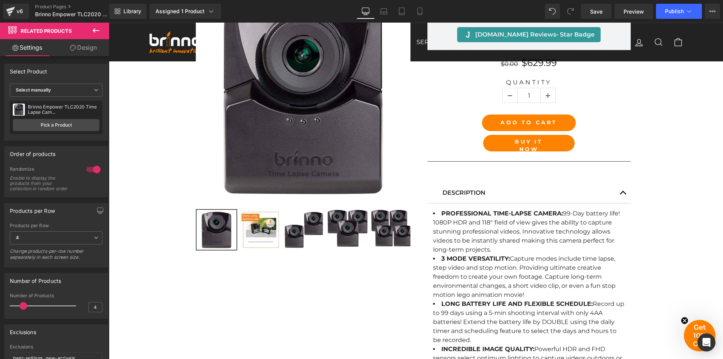
scroll to position [287, 0]
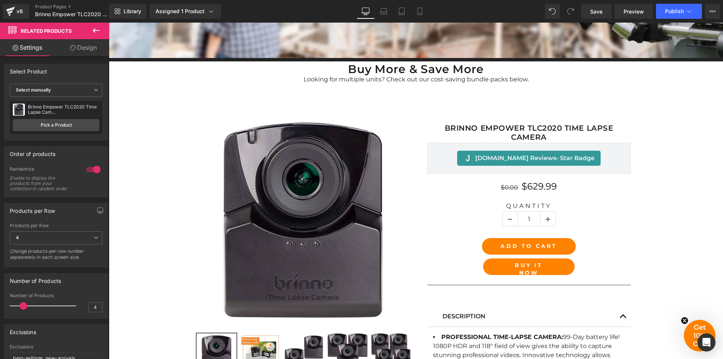
click at [96, 31] on icon at bounding box center [96, 30] width 7 height 5
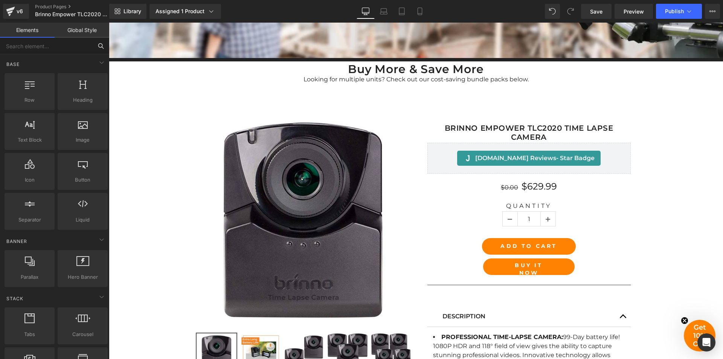
click at [54, 49] on input "text" at bounding box center [46, 46] width 93 height 17
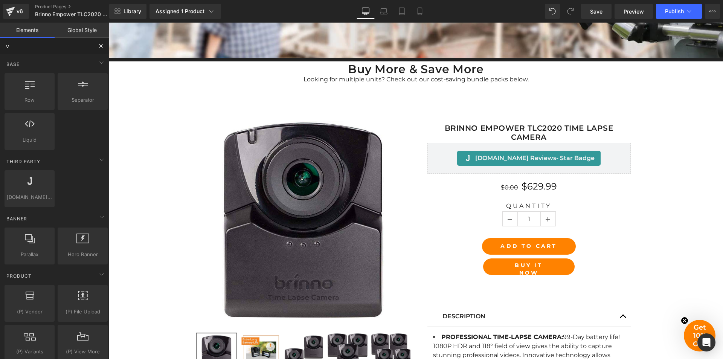
type input "va"
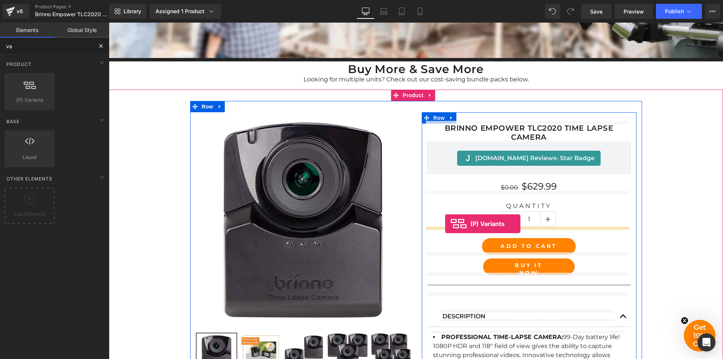
drag, startPoint x: 145, startPoint y: 119, endPoint x: 445, endPoint y: 224, distance: 318.1
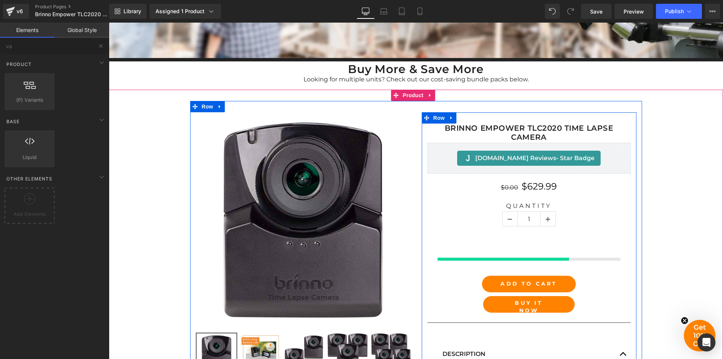
select select "2-Pack"
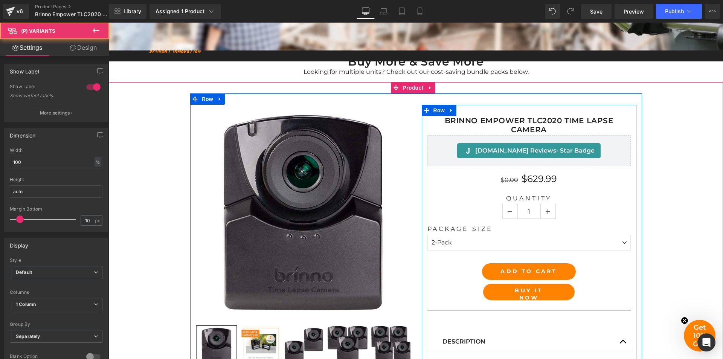
scroll to position [279, 0]
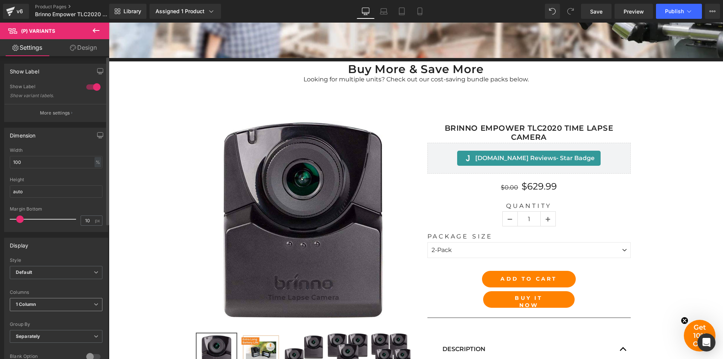
click at [74, 306] on span "1 Column" at bounding box center [56, 304] width 93 height 13
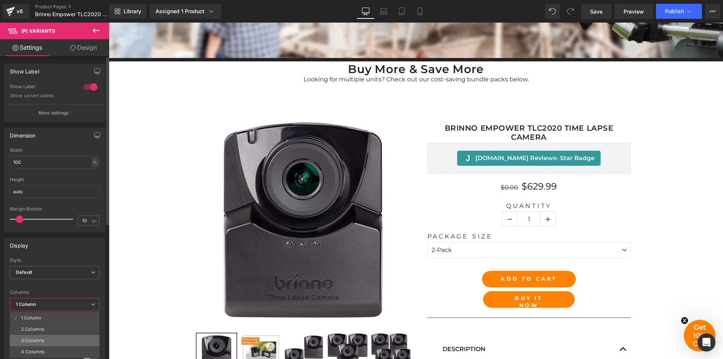
click at [60, 338] on li "3 Columns" at bounding box center [55, 340] width 90 height 11
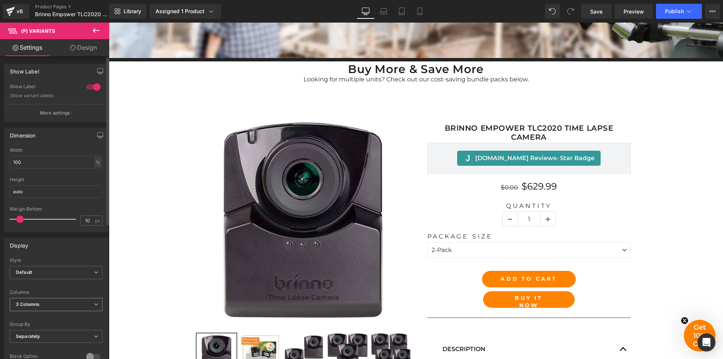
select select "2-Pack"
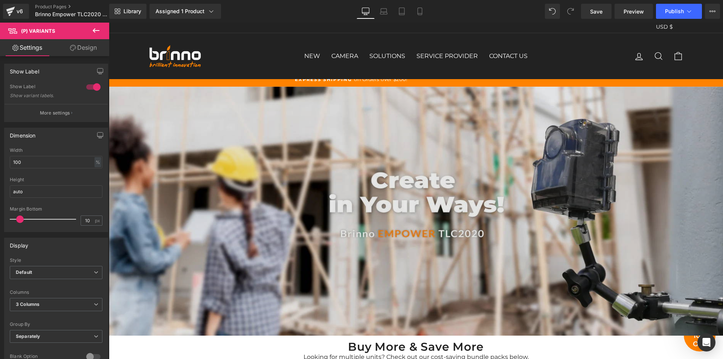
scroll to position [0, 0]
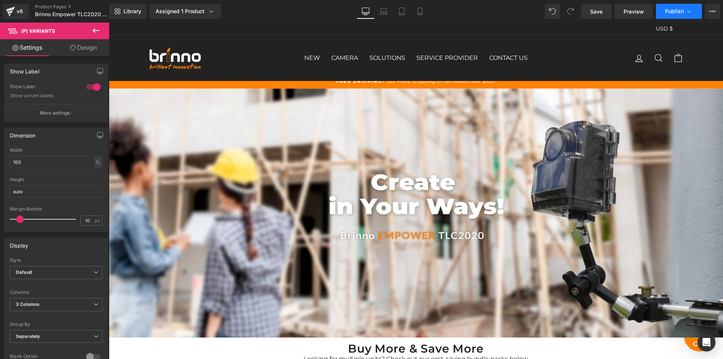
click at [684, 14] on button "Publish" at bounding box center [679, 11] width 46 height 15
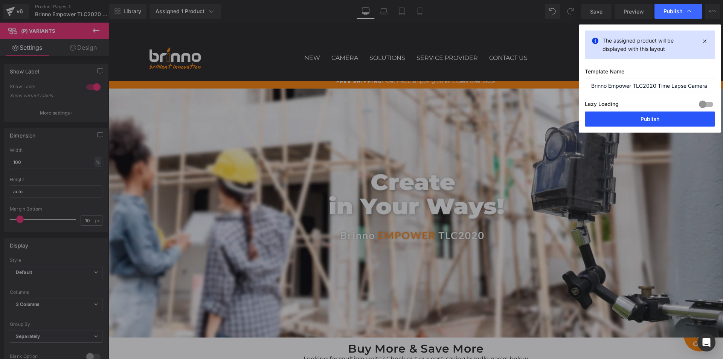
click at [653, 119] on button "Publish" at bounding box center [650, 118] width 130 height 15
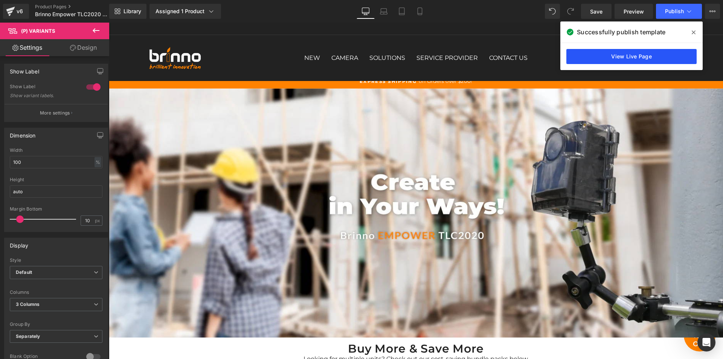
click at [593, 52] on link "View Live Page" at bounding box center [631, 56] width 130 height 15
